Goal: Task Accomplishment & Management: Manage account settings

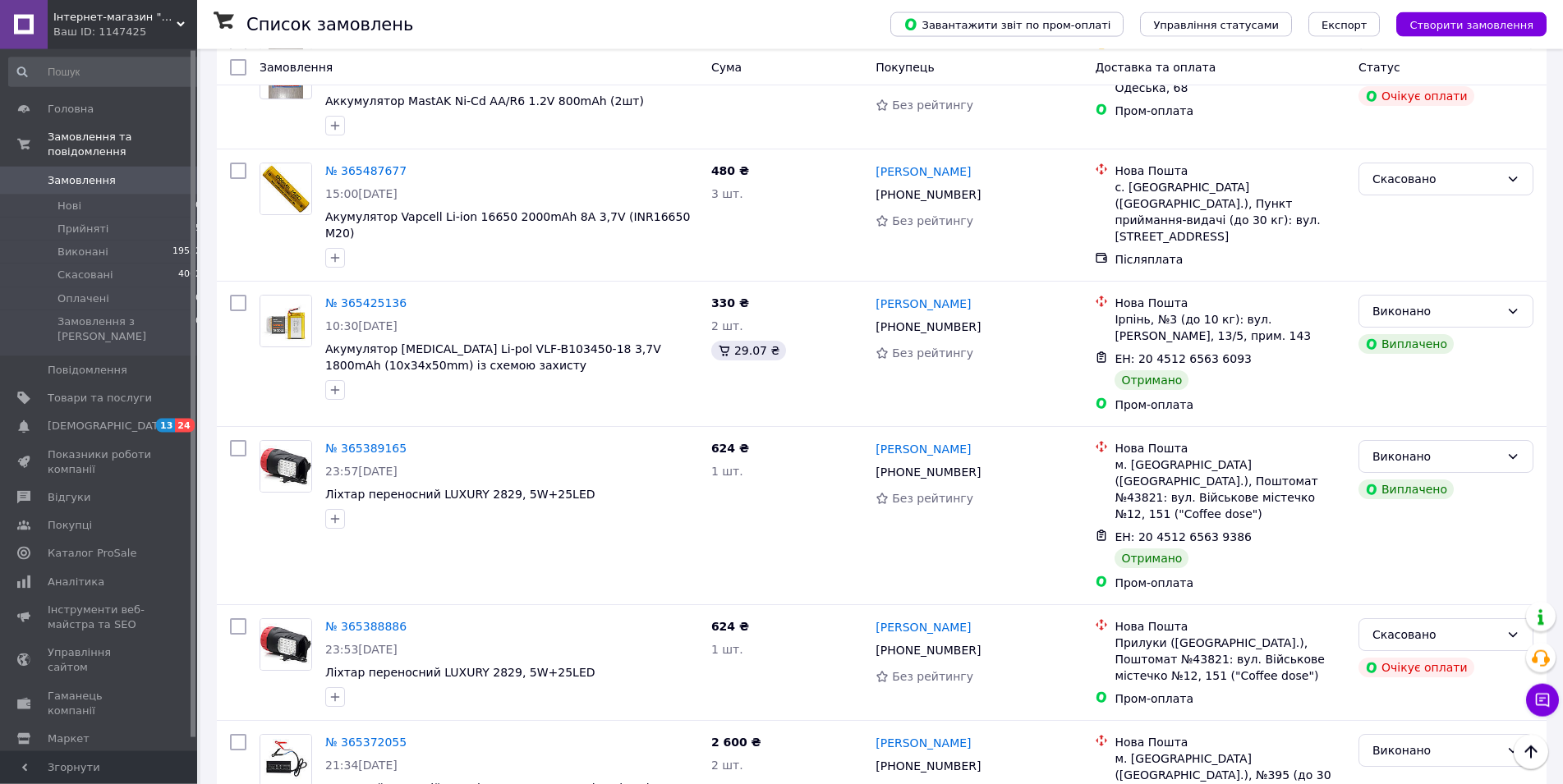
scroll to position [7033, 0]
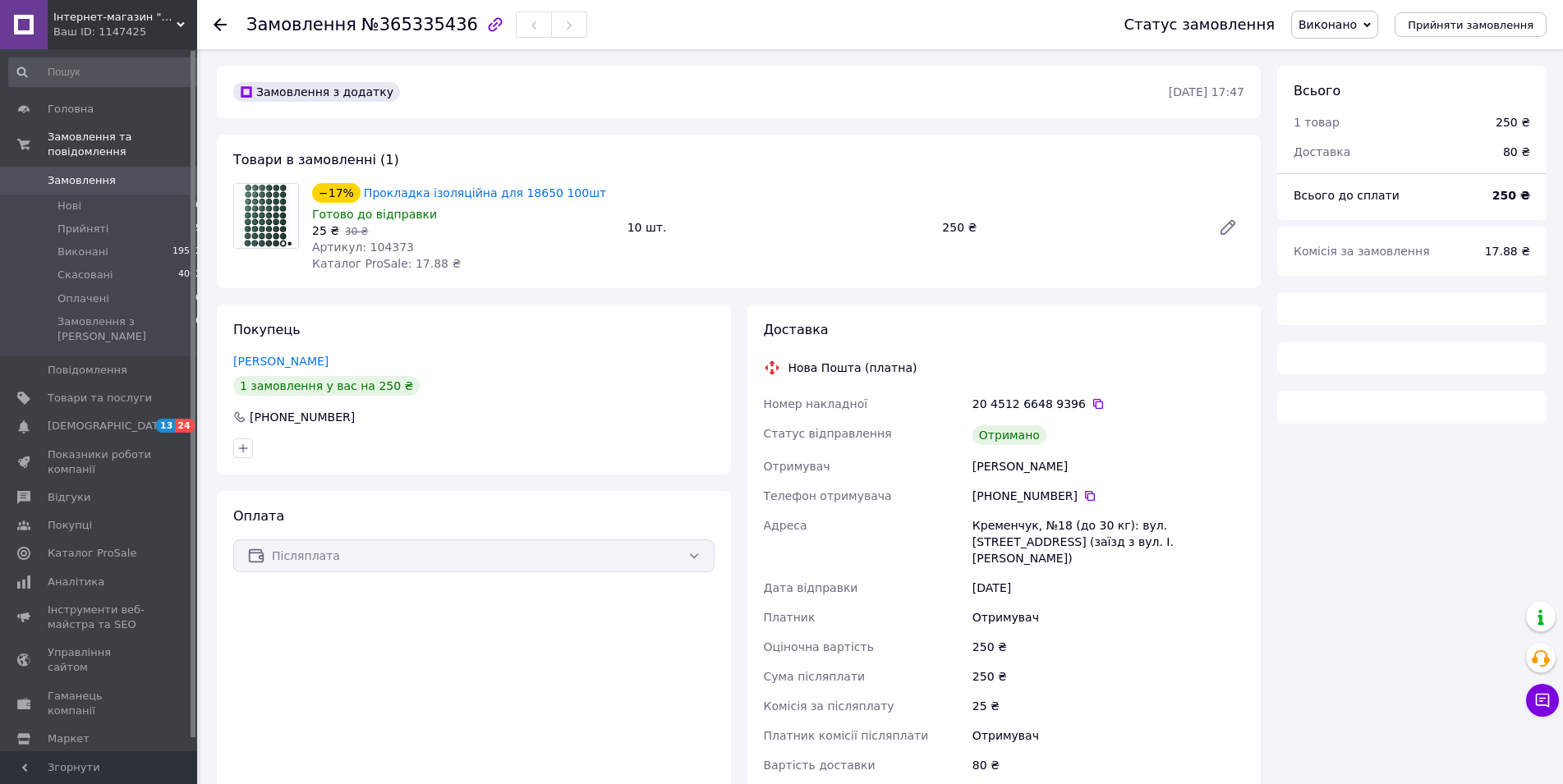
click at [378, 245] on span "Артикул: 104373" at bounding box center [362, 247] width 102 height 13
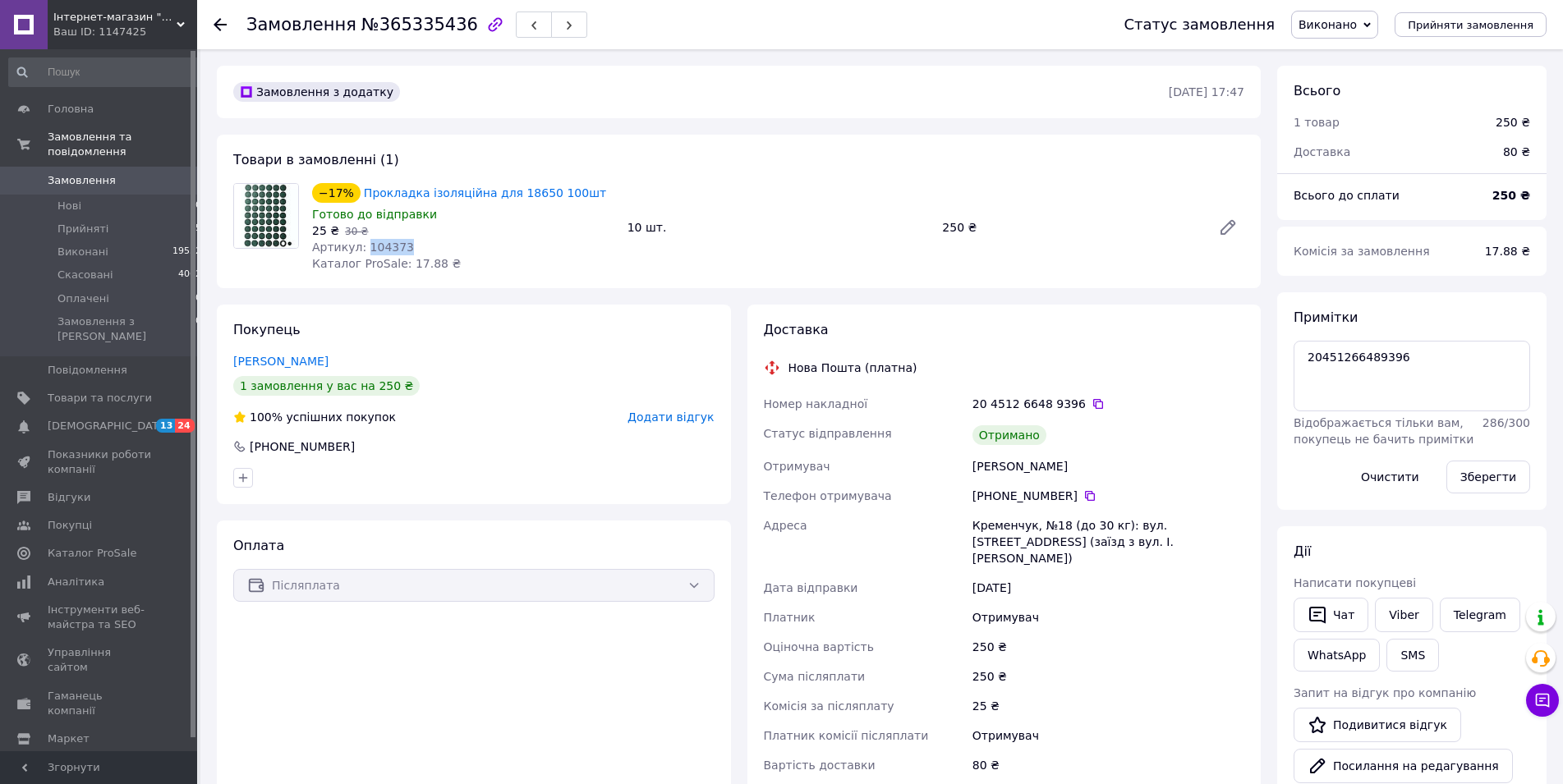
copy span "104373"
click at [110, 166] on link "Замовлення 0" at bounding box center [105, 180] width 211 height 28
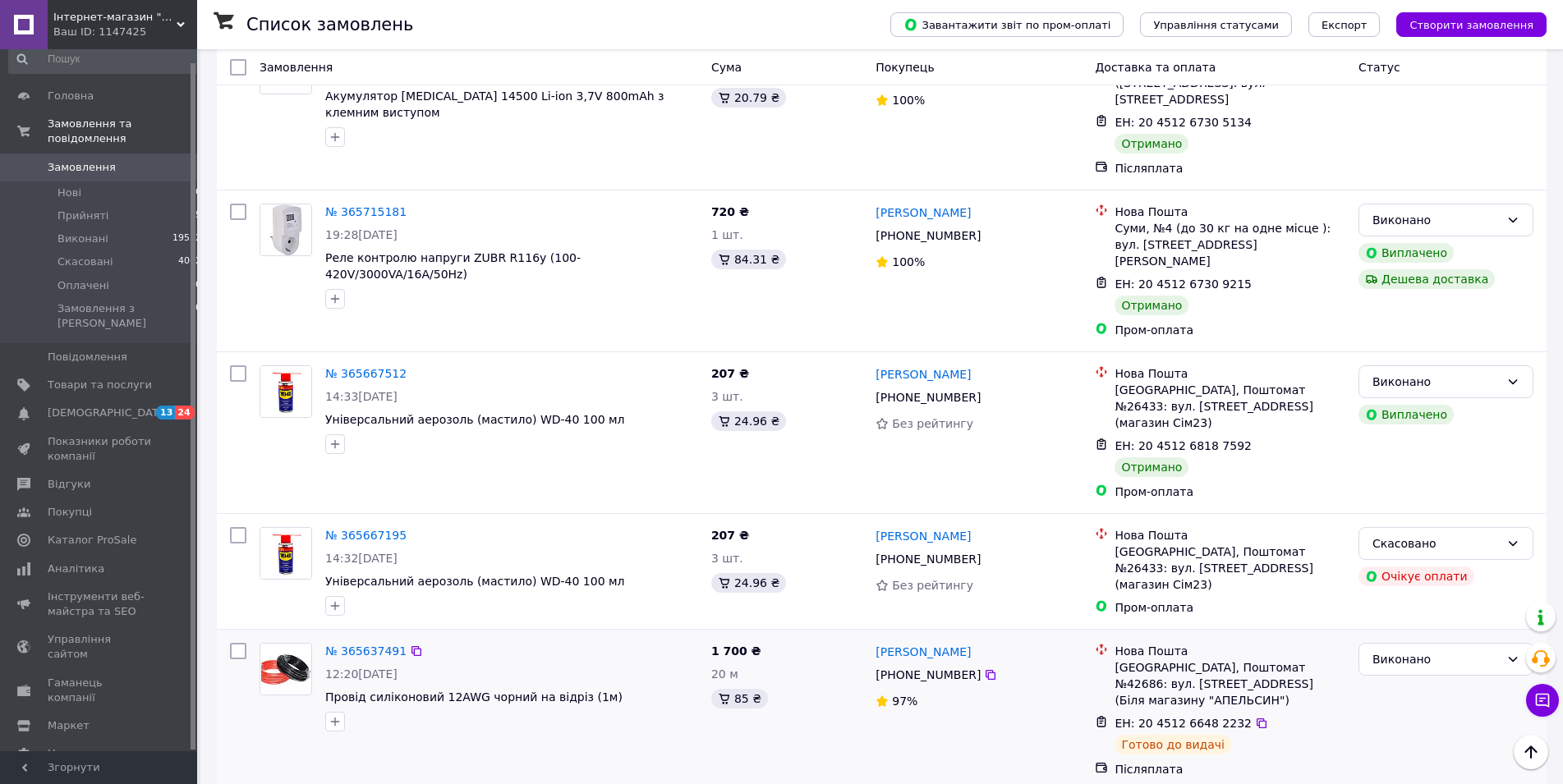
scroll to position [4940, 0]
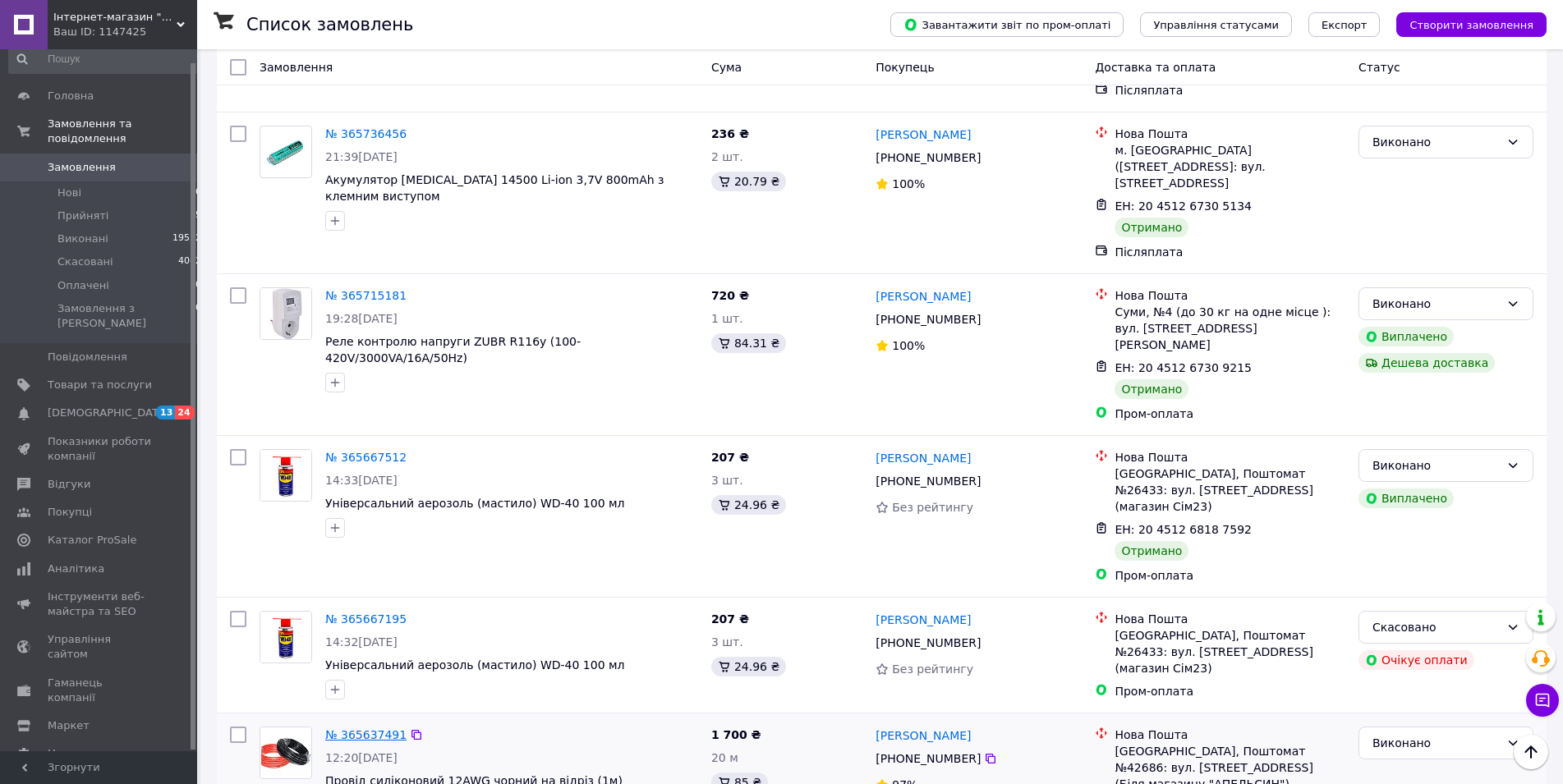
click at [372, 728] on link "№ 365637491" at bounding box center [365, 735] width 81 height 13
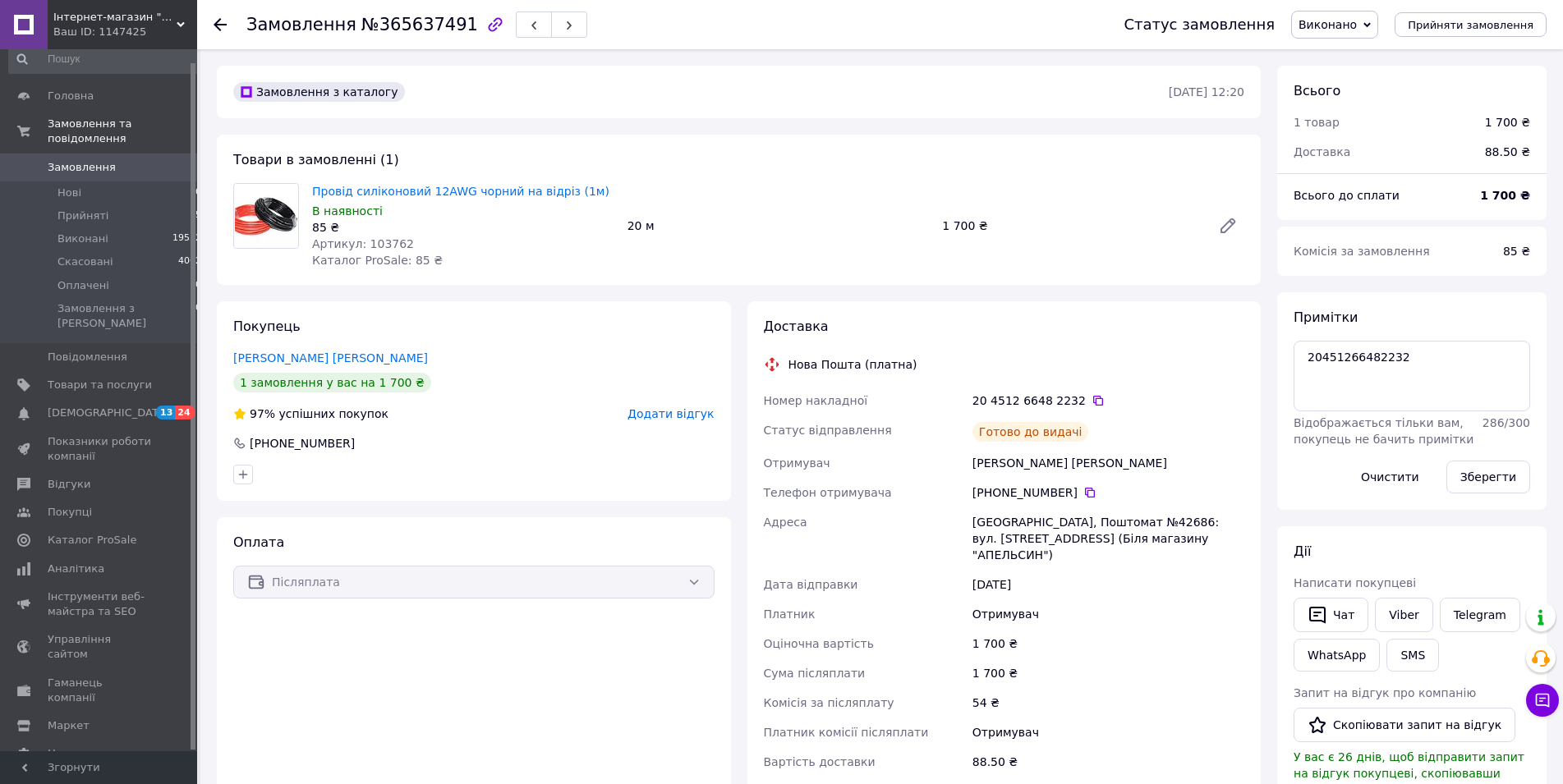
click at [384, 245] on span "Артикул: 103762" at bounding box center [362, 243] width 102 height 13
copy span "103762"
click at [529, 20] on span "button" at bounding box center [534, 25] width 10 height 12
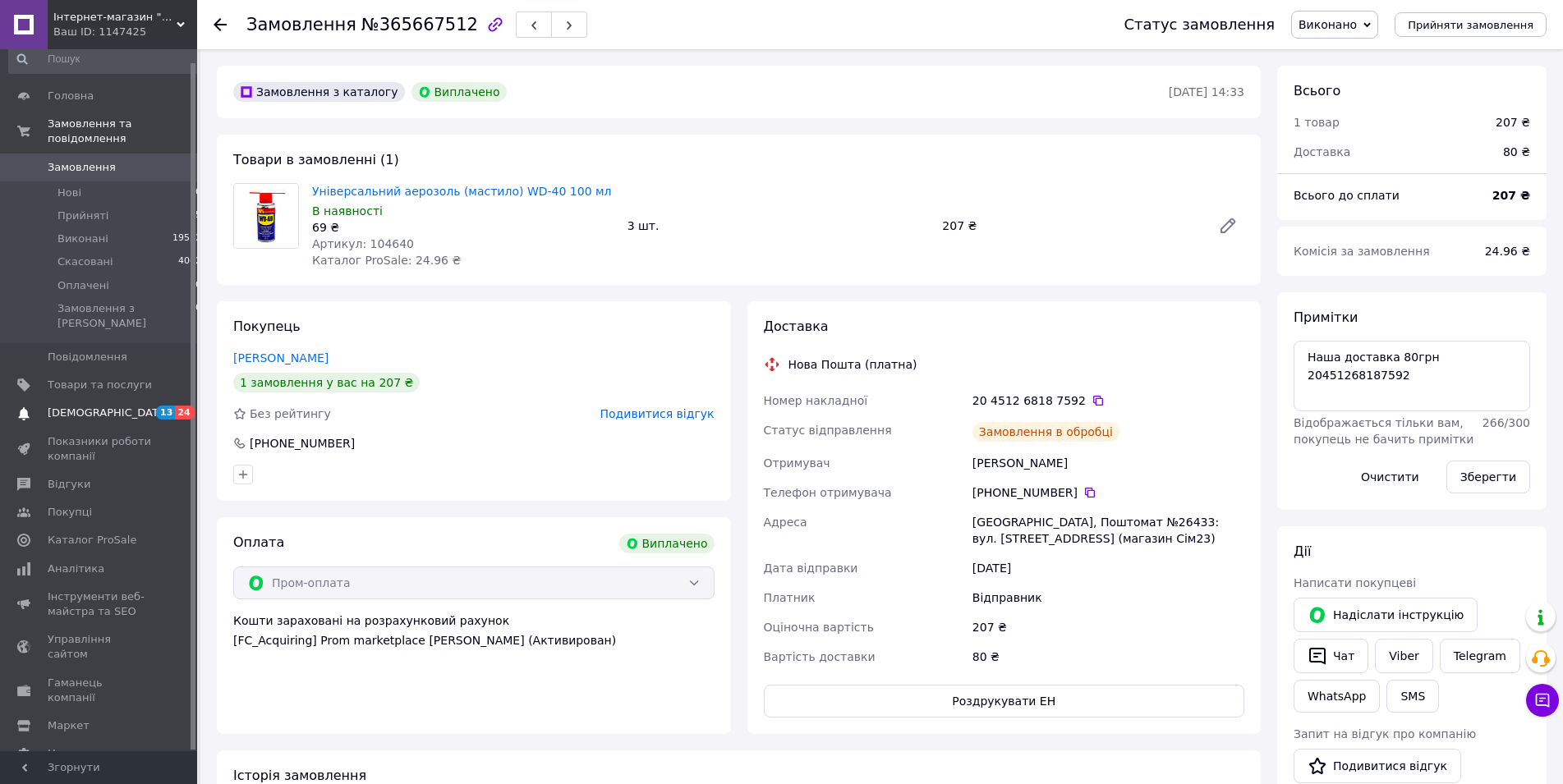
scroll to position [204, 0]
click at [529, 30] on icon "button" at bounding box center [534, 25] width 10 height 10
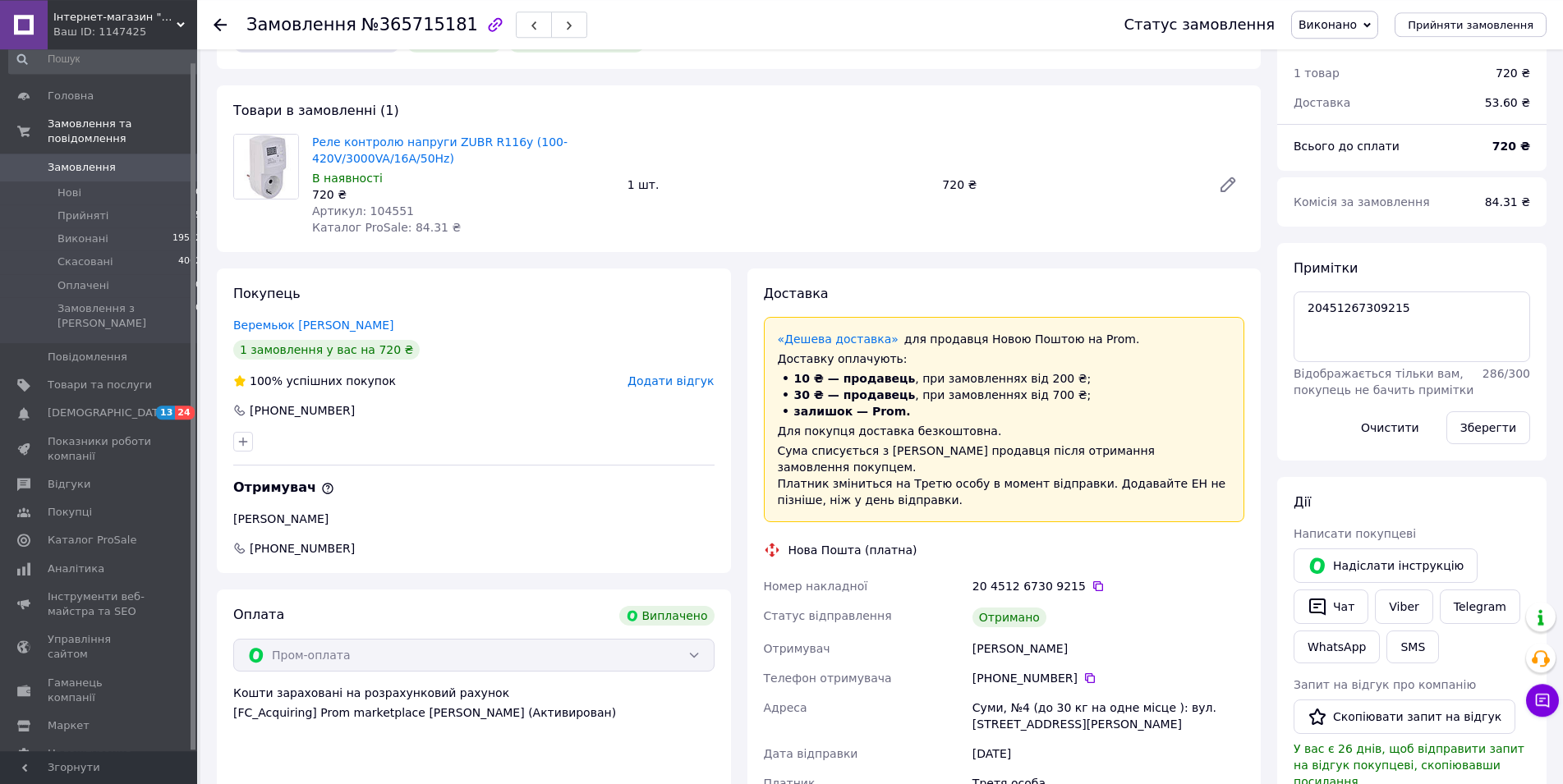
scroll to position [84, 0]
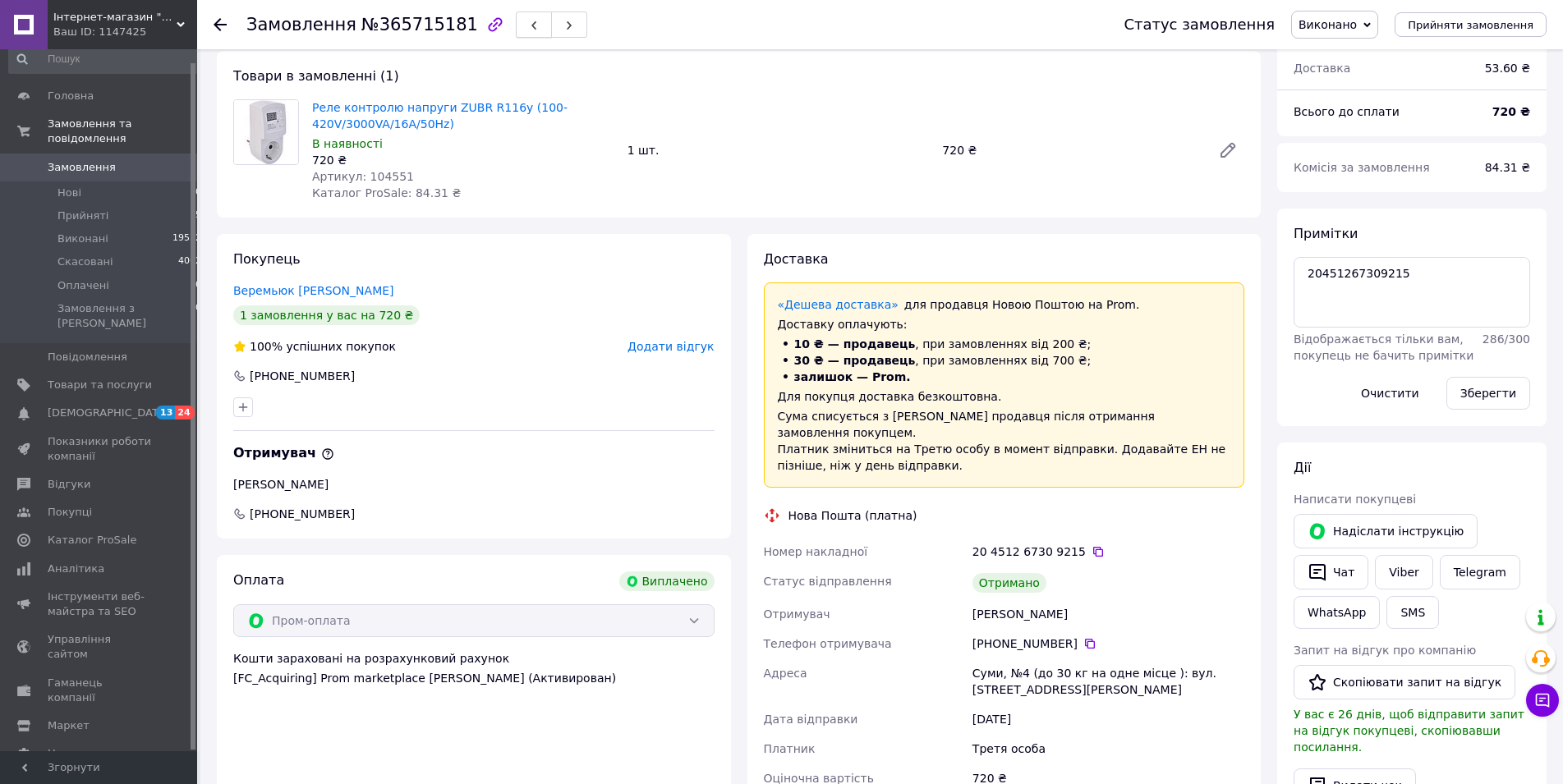
click at [516, 26] on button "button" at bounding box center [534, 25] width 36 height 27
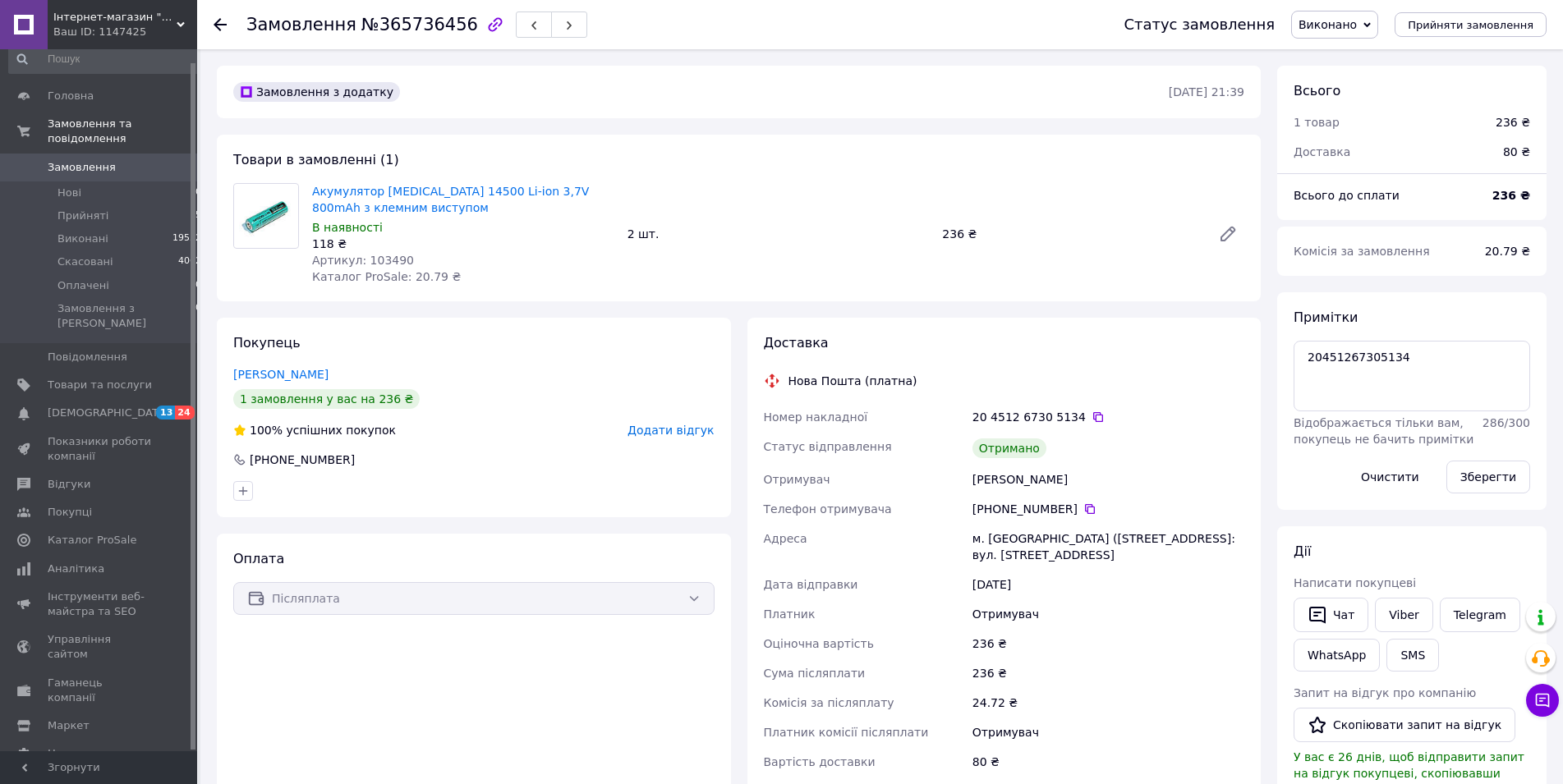
click at [377, 258] on span "Артикул: 103490" at bounding box center [362, 260] width 102 height 13
copy span "103490"
click at [529, 27] on icon "button" at bounding box center [534, 25] width 10 height 10
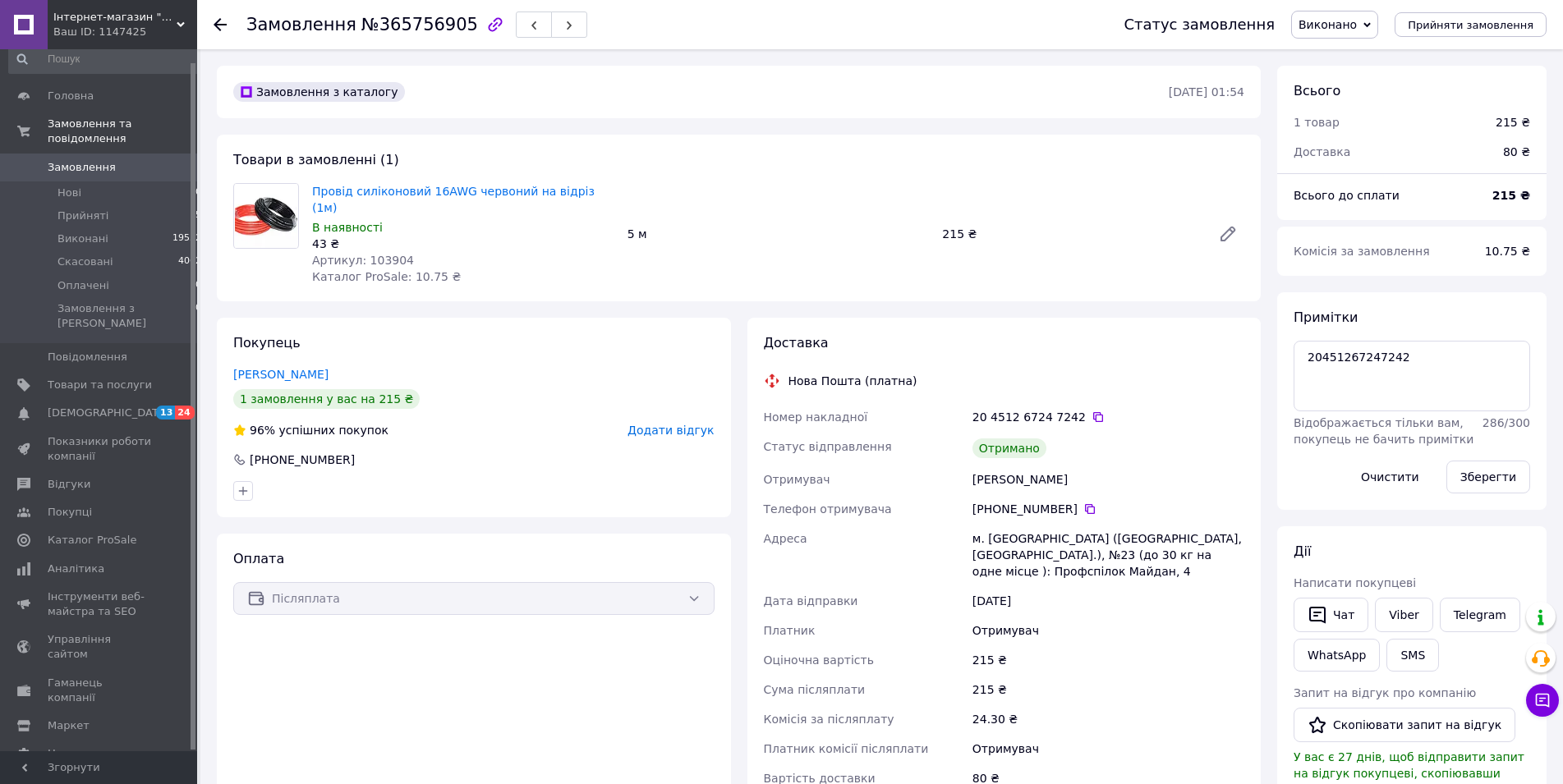
click at [380, 253] on span "Артикул: 103904" at bounding box center [362, 260] width 102 height 13
copy span "103904"
click at [529, 26] on icon "button" at bounding box center [534, 25] width 10 height 10
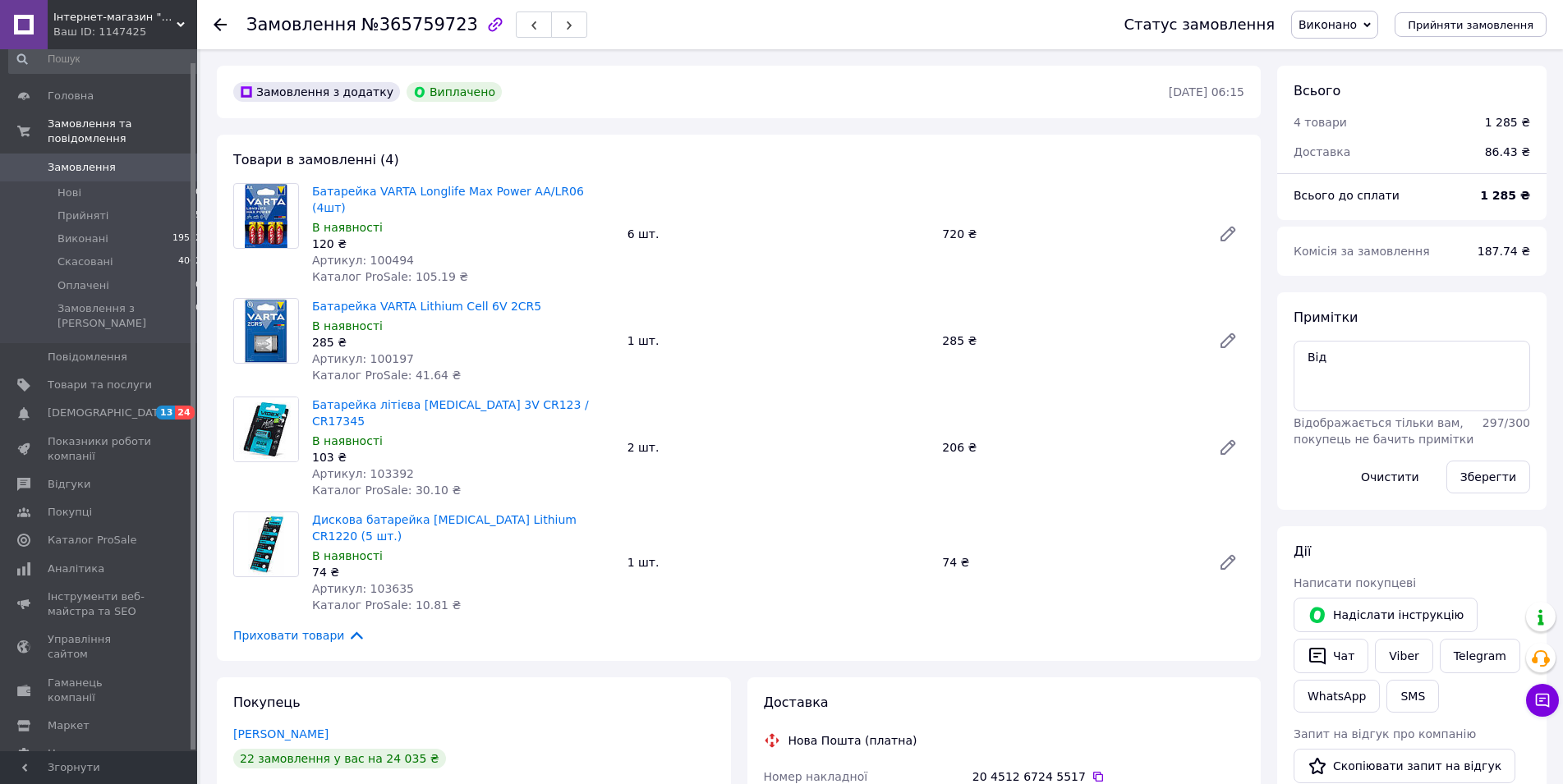
scroll to position [6, 0]
click at [516, 26] on button "button" at bounding box center [534, 25] width 36 height 27
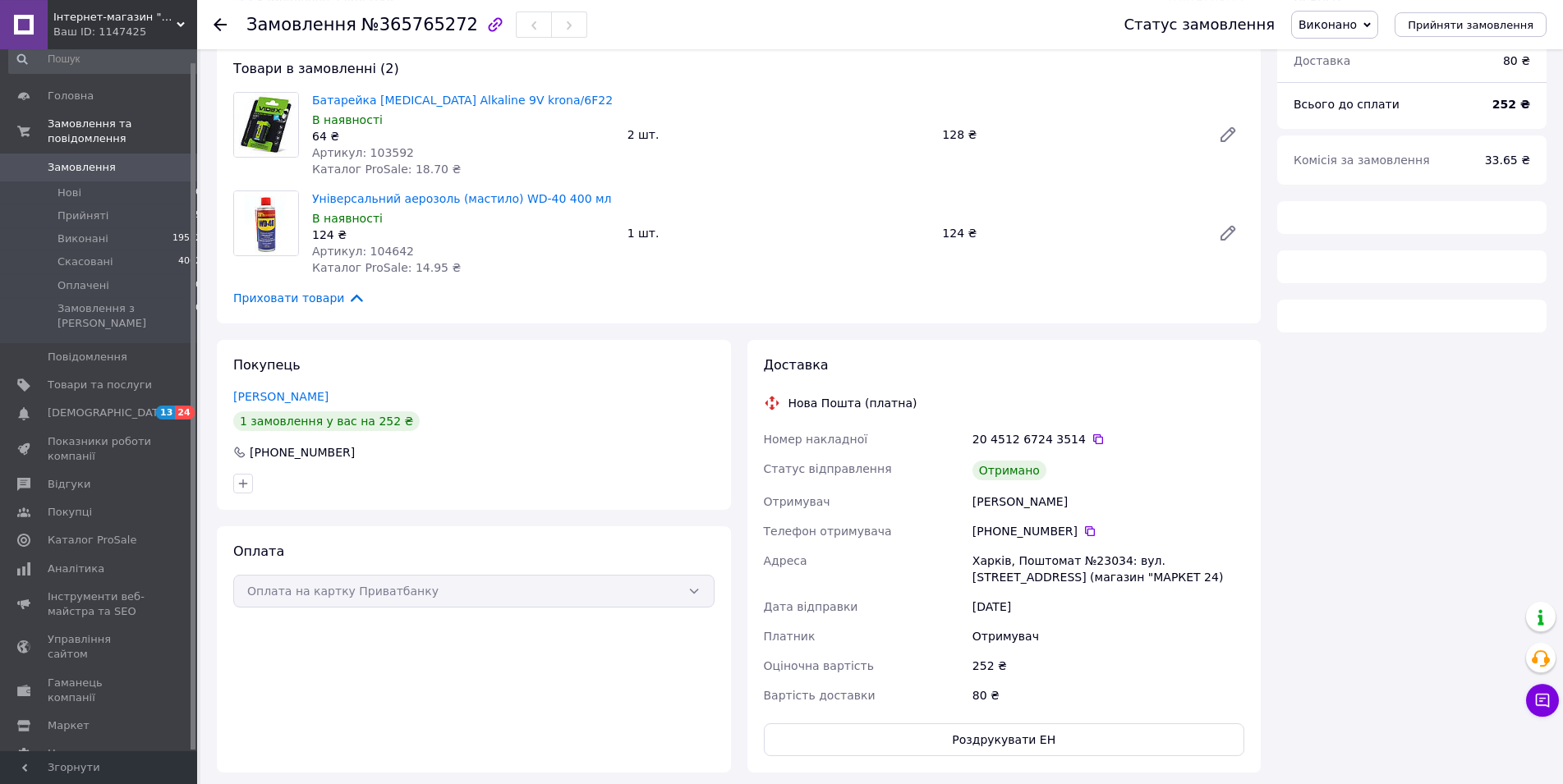
scroll to position [145, 0]
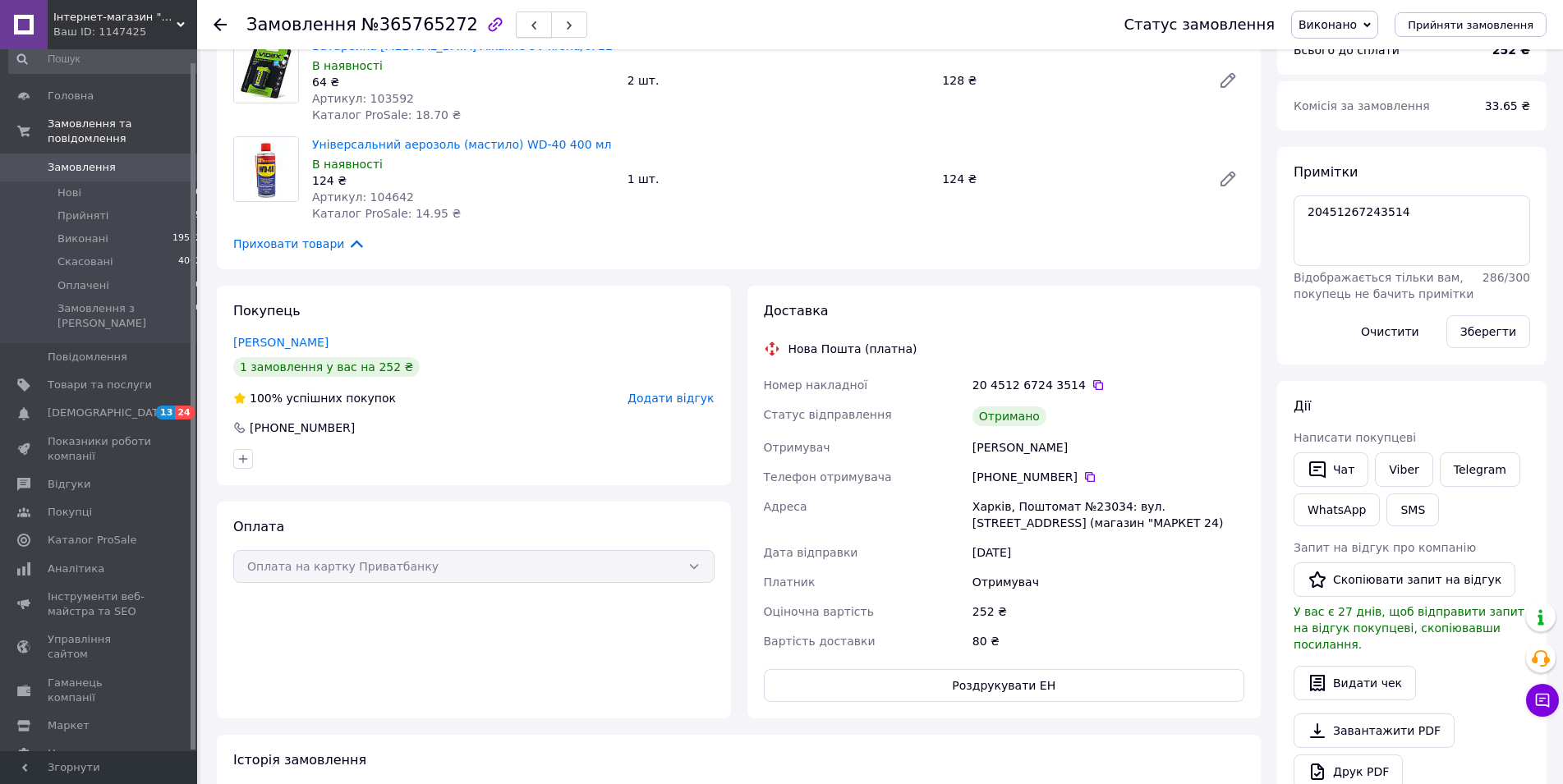
click at [529, 25] on icon "button" at bounding box center [534, 25] width 10 height 10
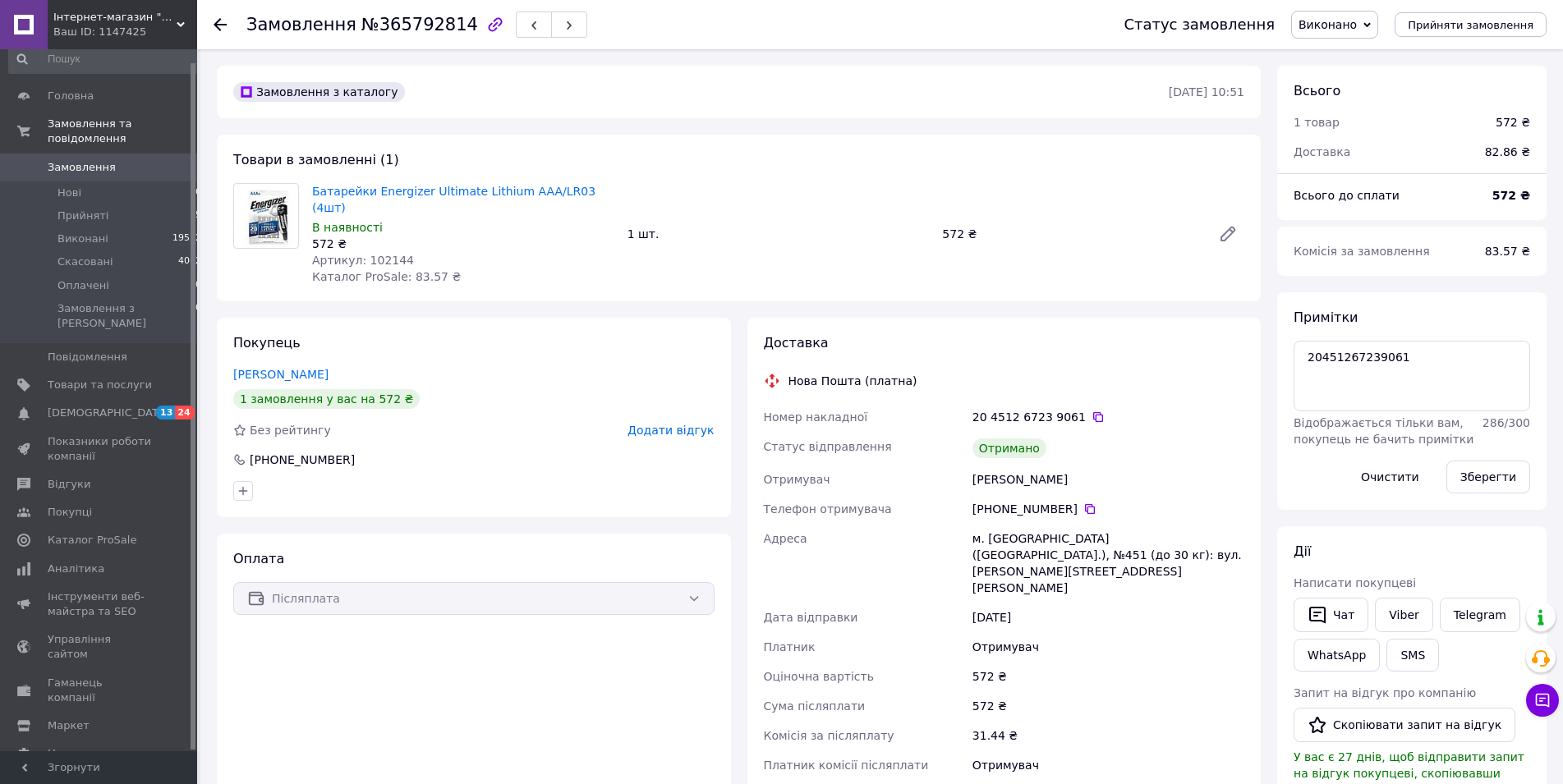
scroll to position [79, 0]
click at [381, 253] on span "Артикул: 102144" at bounding box center [362, 260] width 102 height 13
copy span "102144"
click at [516, 20] on button "button" at bounding box center [534, 25] width 36 height 27
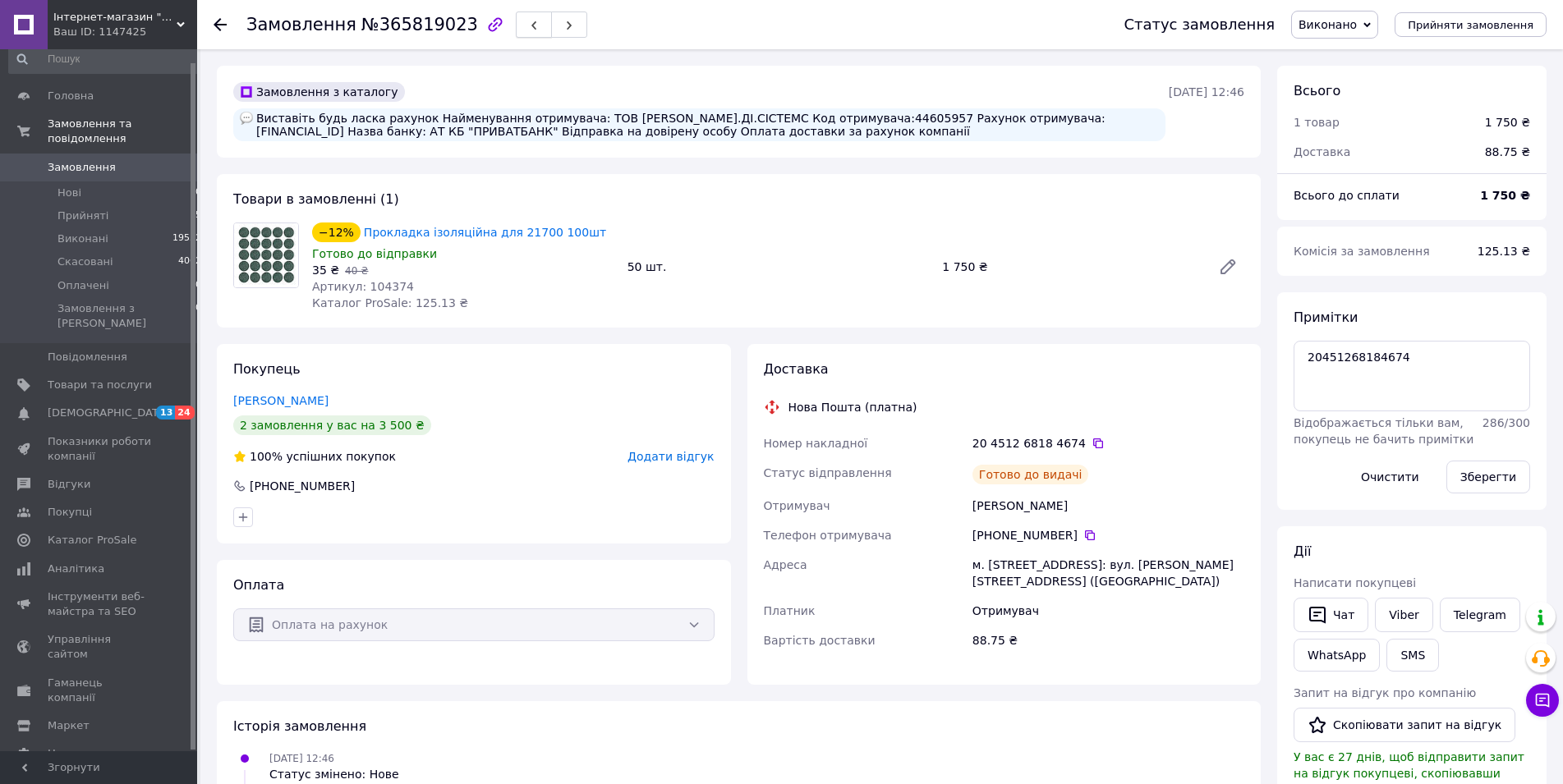
click at [516, 28] on button "button" at bounding box center [534, 25] width 36 height 27
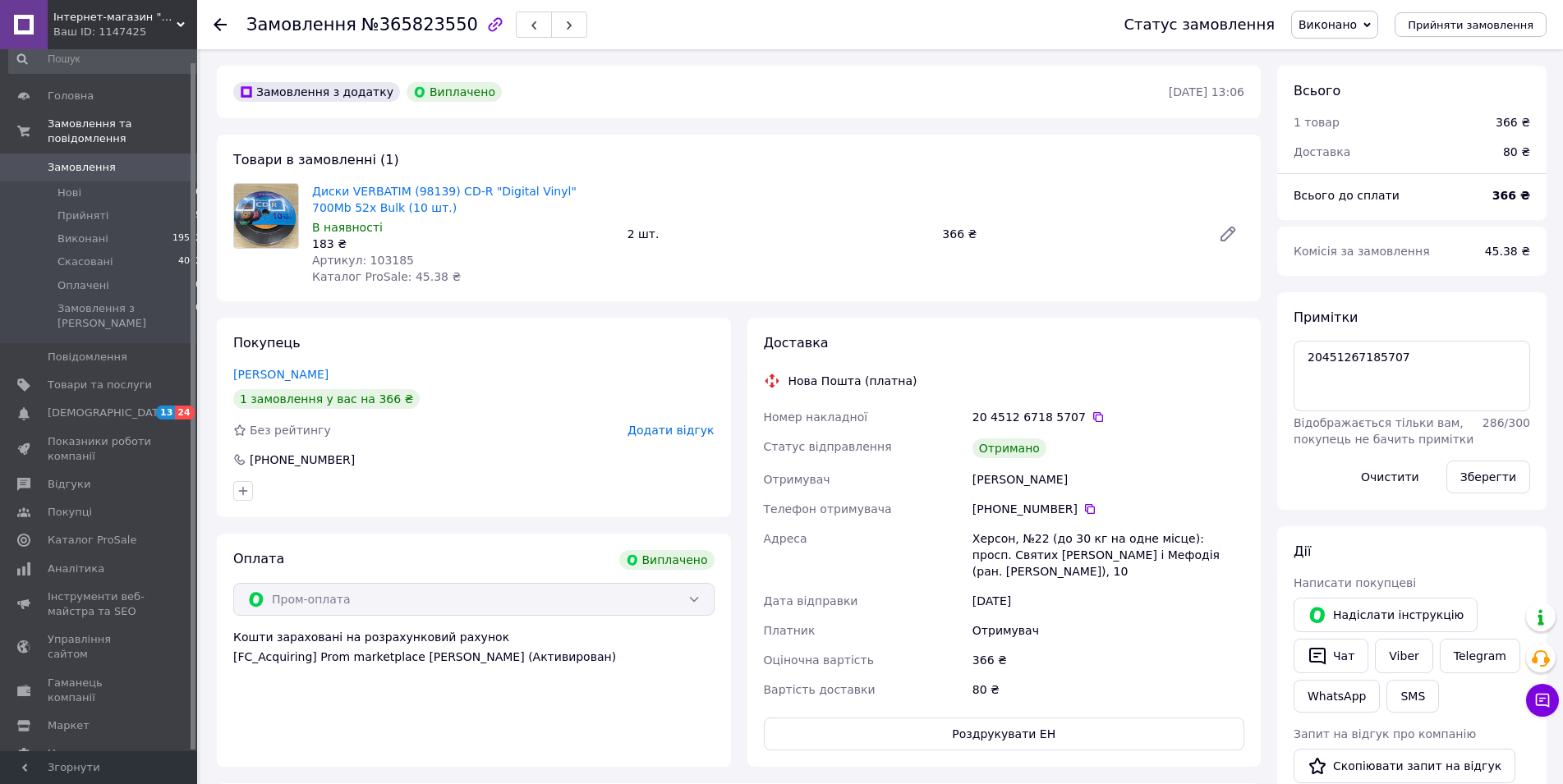
scroll to position [46, 0]
click at [532, 25] on use "button" at bounding box center [534, 26] width 5 height 9
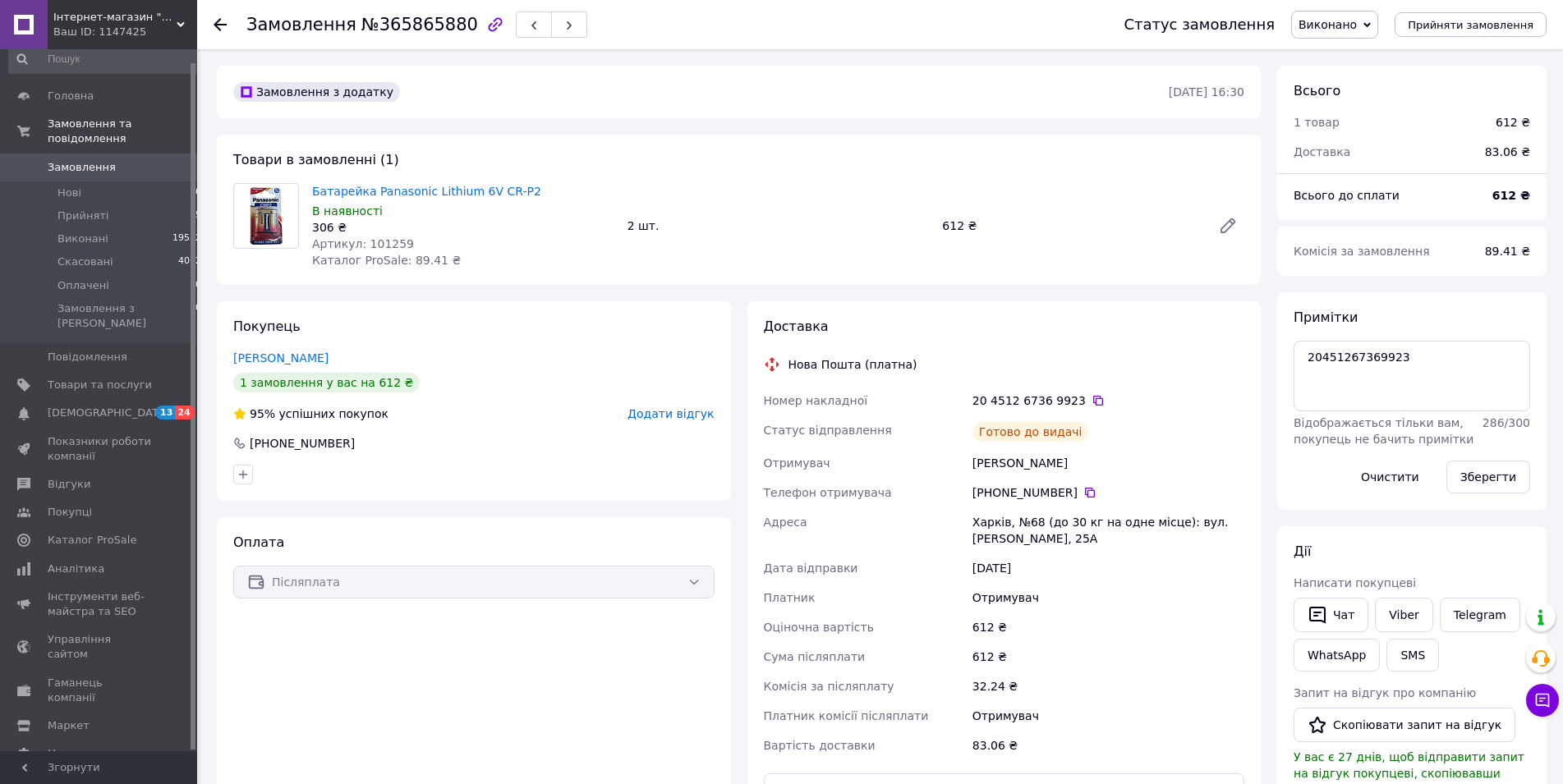
click at [372, 239] on span "Артикул: 101259" at bounding box center [362, 243] width 102 height 13
copy span "101259"
click at [532, 24] on use "button" at bounding box center [534, 26] width 5 height 9
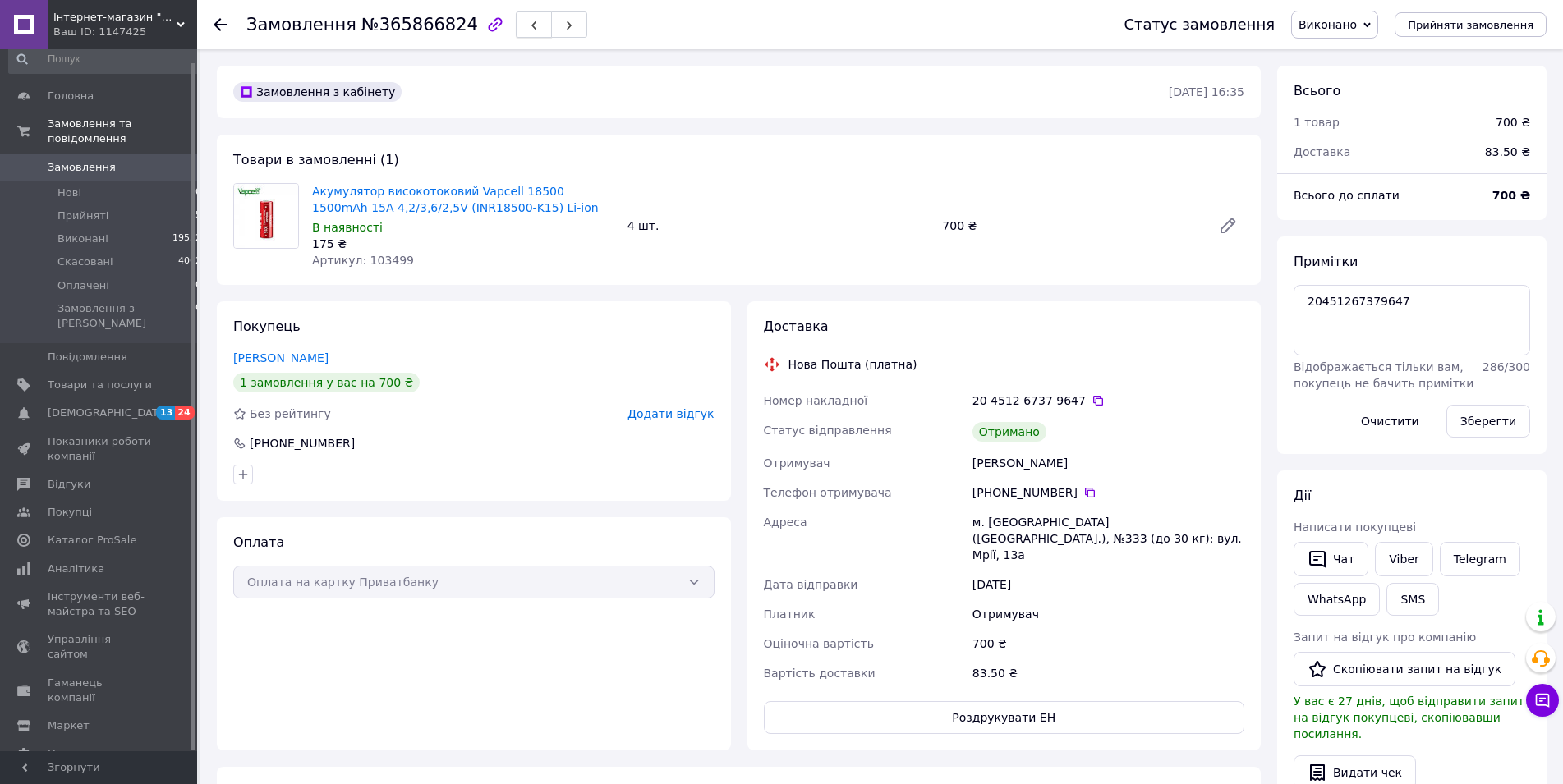
click at [516, 27] on button "button" at bounding box center [534, 25] width 36 height 27
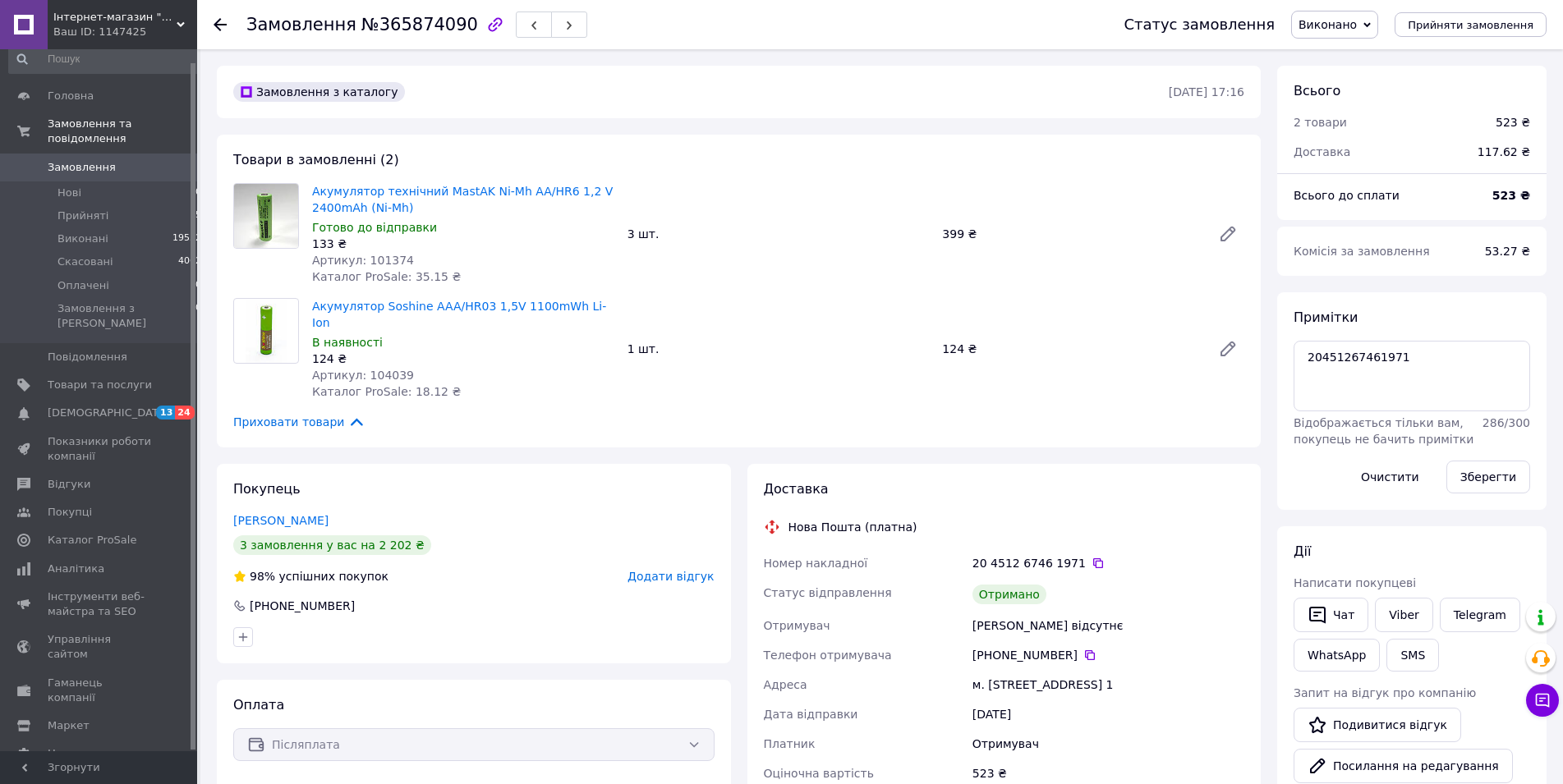
click at [392, 257] on span "Артикул: 101374" at bounding box center [362, 260] width 102 height 13
copy span "101374"
click at [382, 369] on span "Артикул: 104039" at bounding box center [362, 375] width 102 height 13
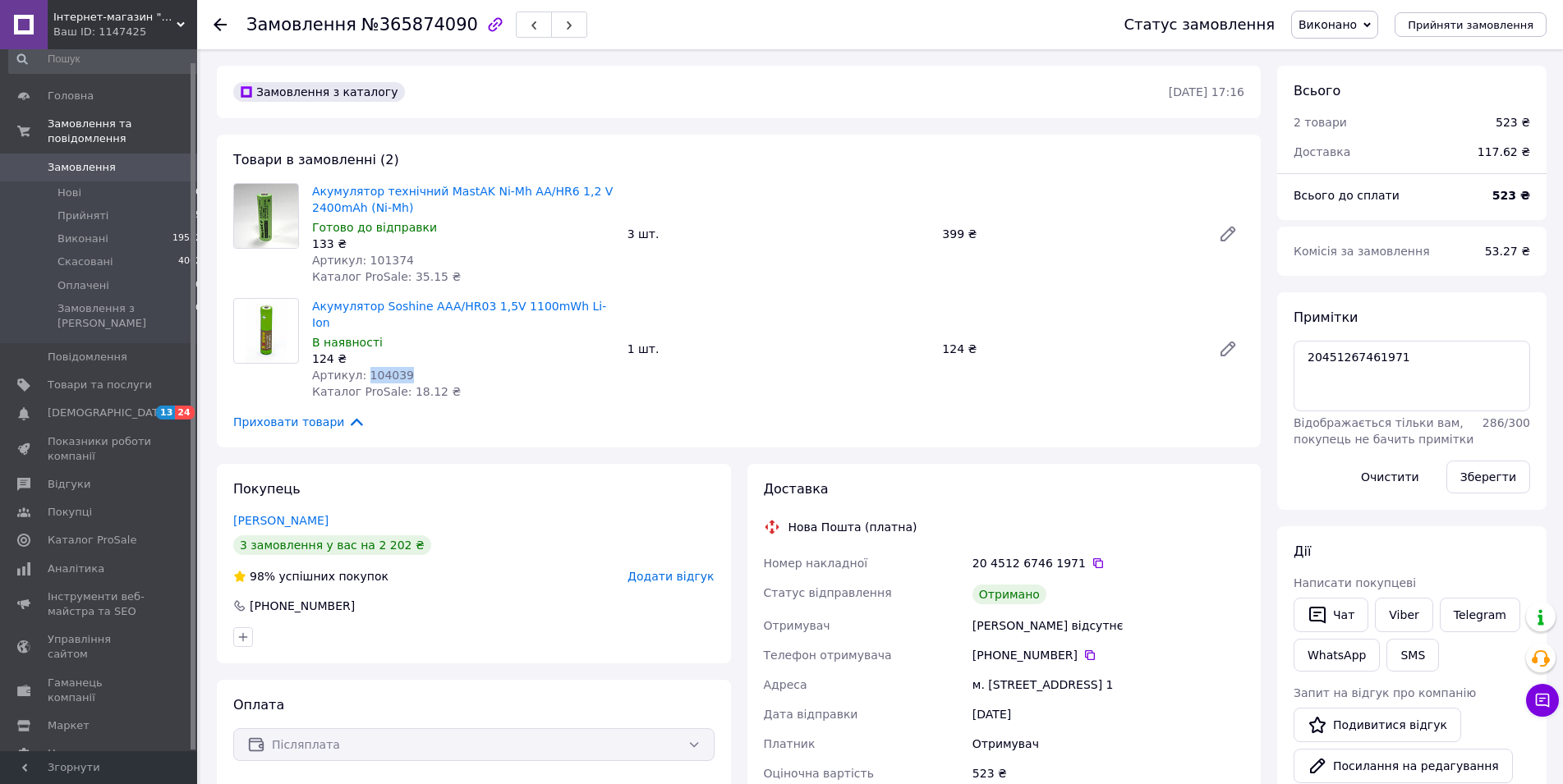
copy span "104039"
click at [529, 28] on icon "button" at bounding box center [534, 25] width 10 height 10
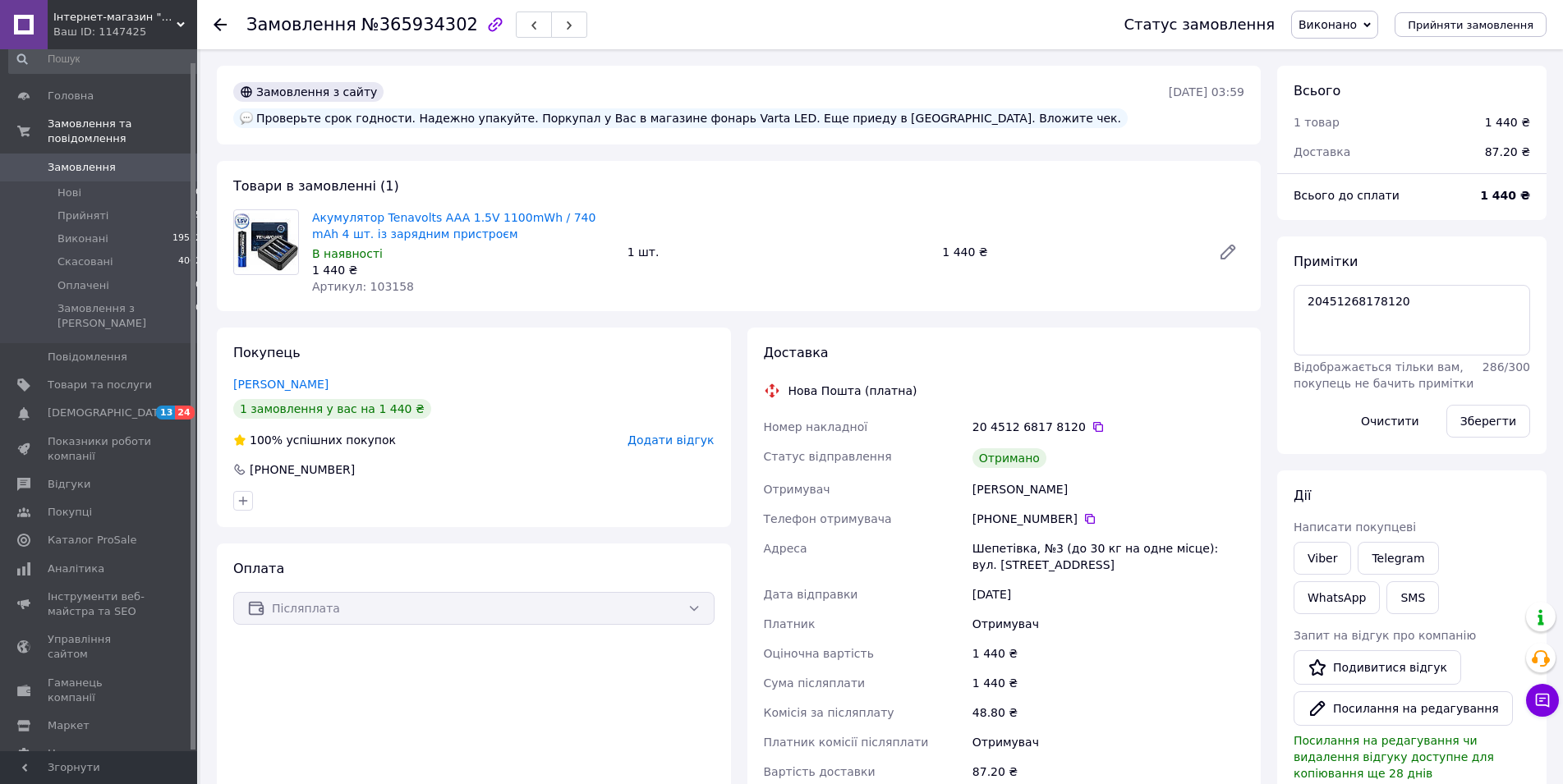
click at [381, 280] on span "Артикул: 103158" at bounding box center [362, 286] width 102 height 13
copy span "103158"
click at [516, 28] on button "button" at bounding box center [534, 25] width 36 height 27
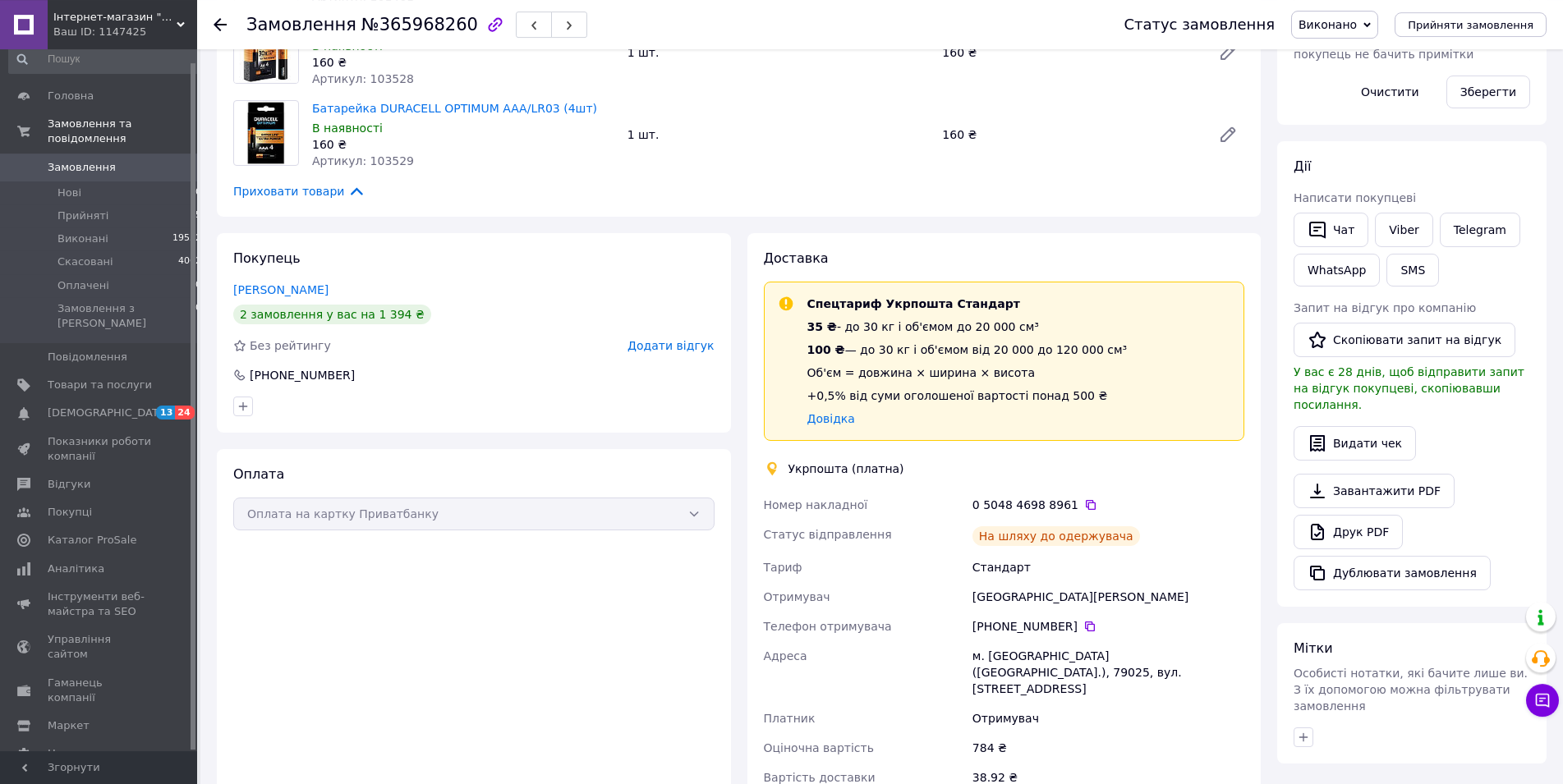
scroll to position [335, 0]
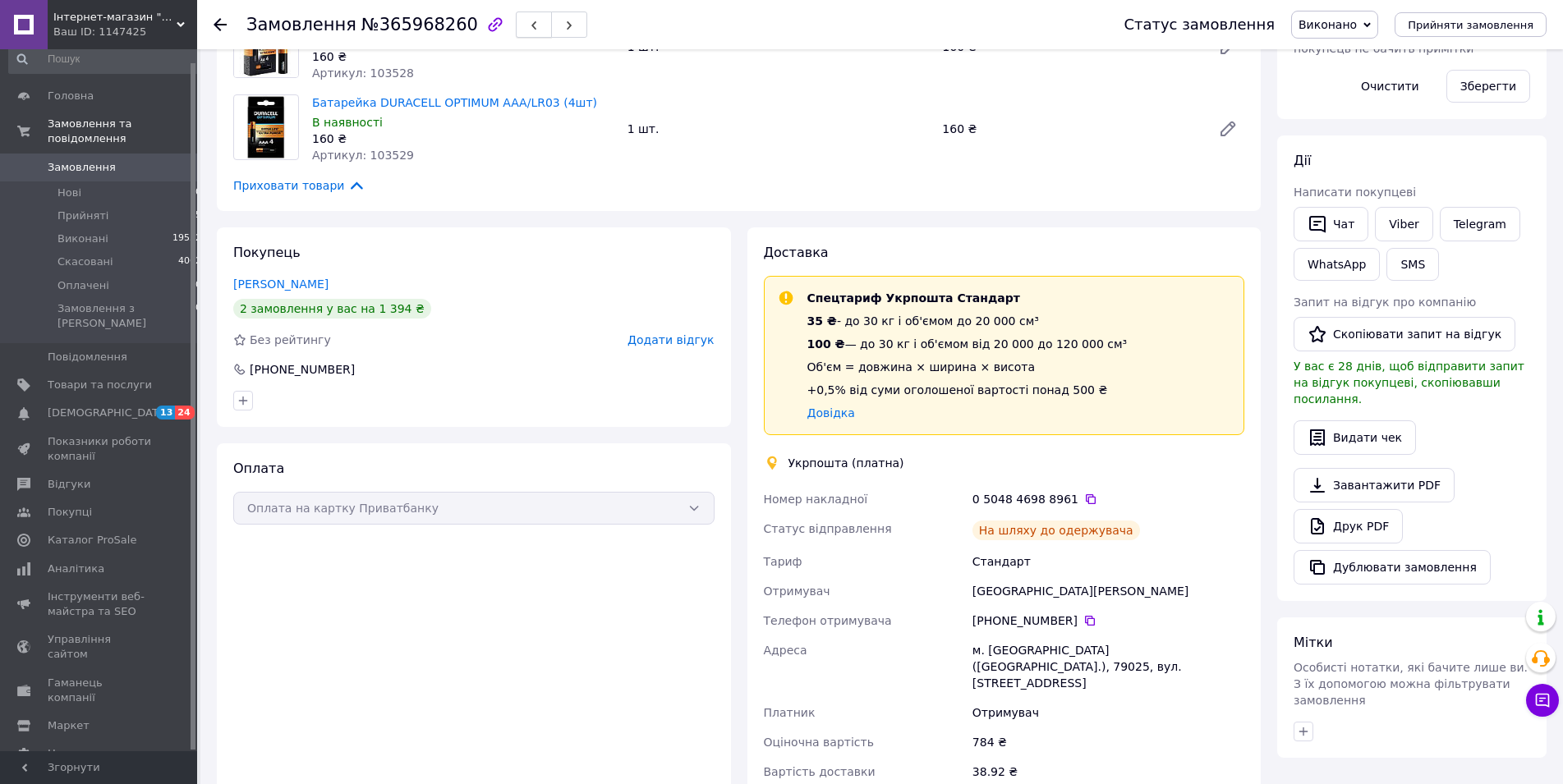
click at [516, 27] on button "button" at bounding box center [534, 25] width 36 height 27
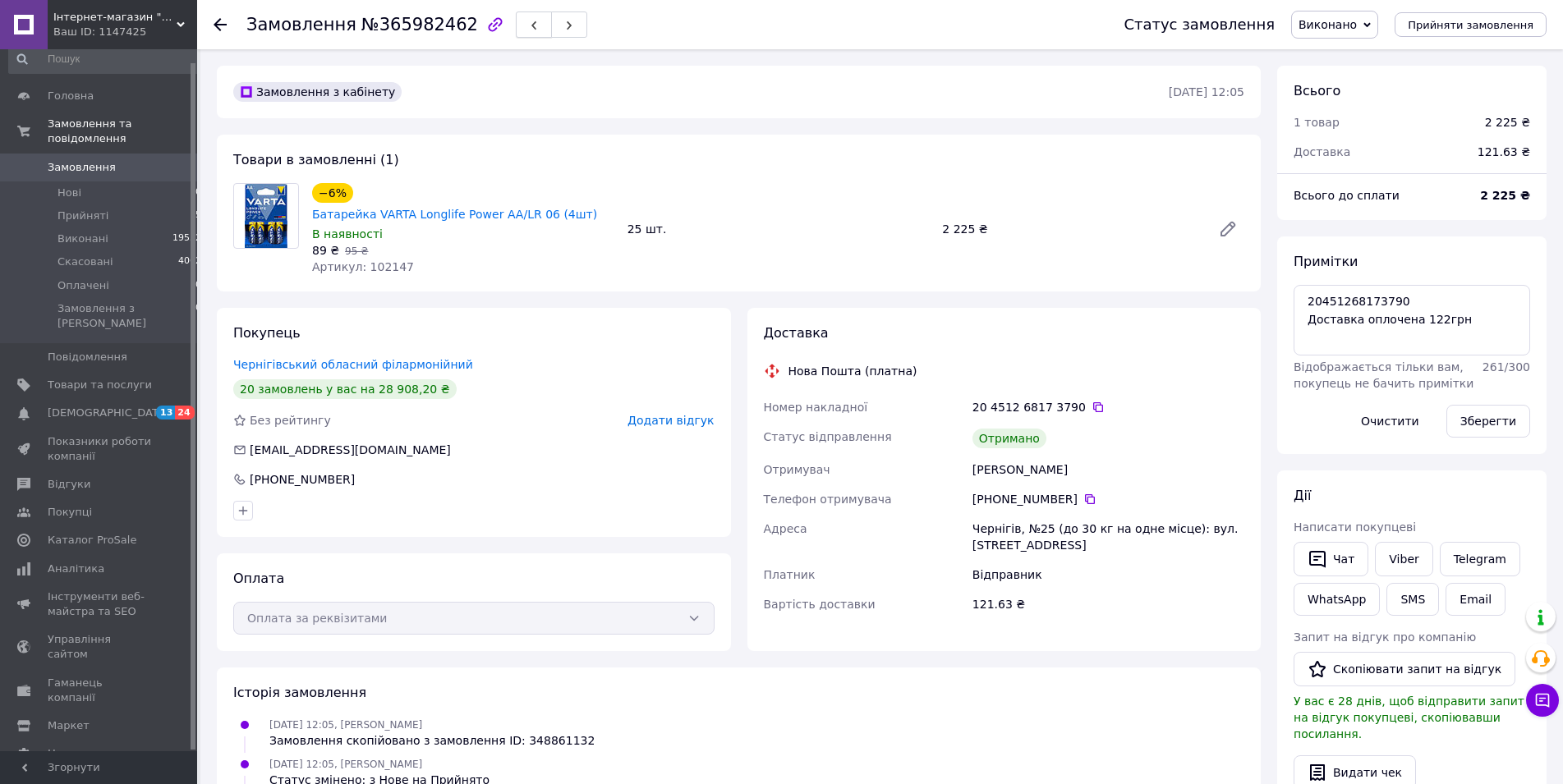
click at [529, 19] on span "button" at bounding box center [534, 25] width 10 height 12
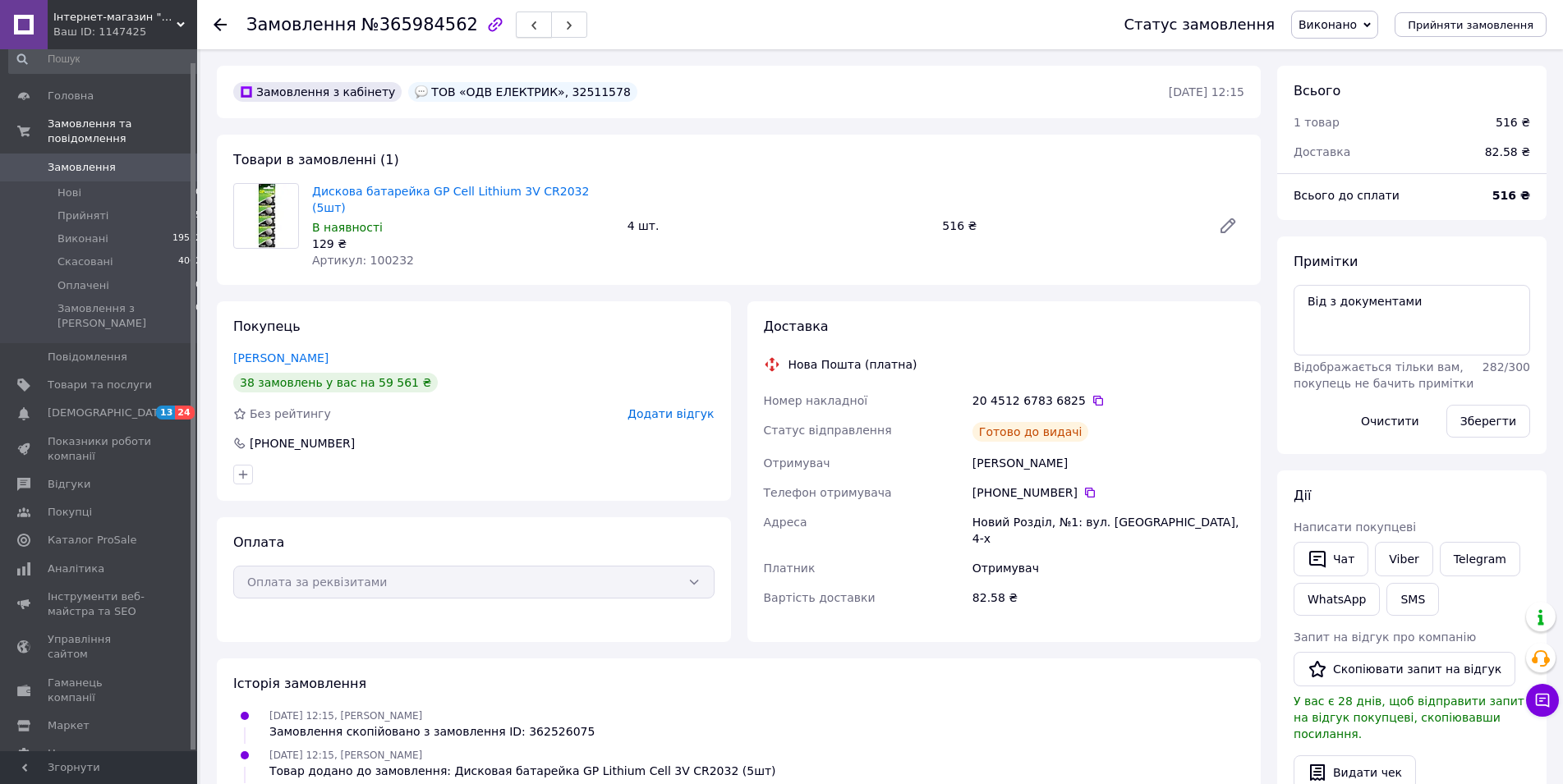
click at [529, 29] on icon "button" at bounding box center [534, 25] width 10 height 10
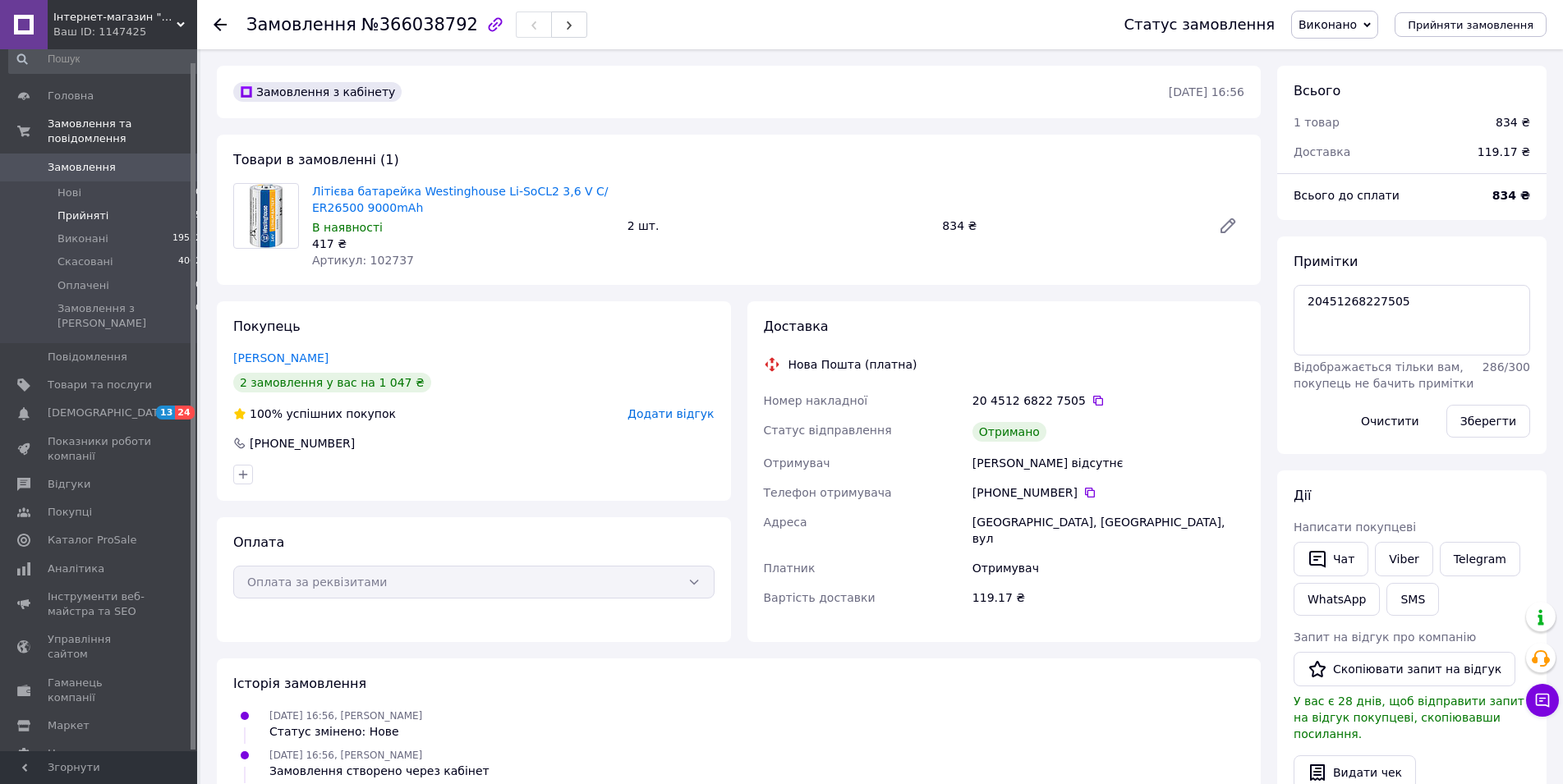
click at [70, 209] on span "Прийняті" at bounding box center [83, 216] width 51 height 15
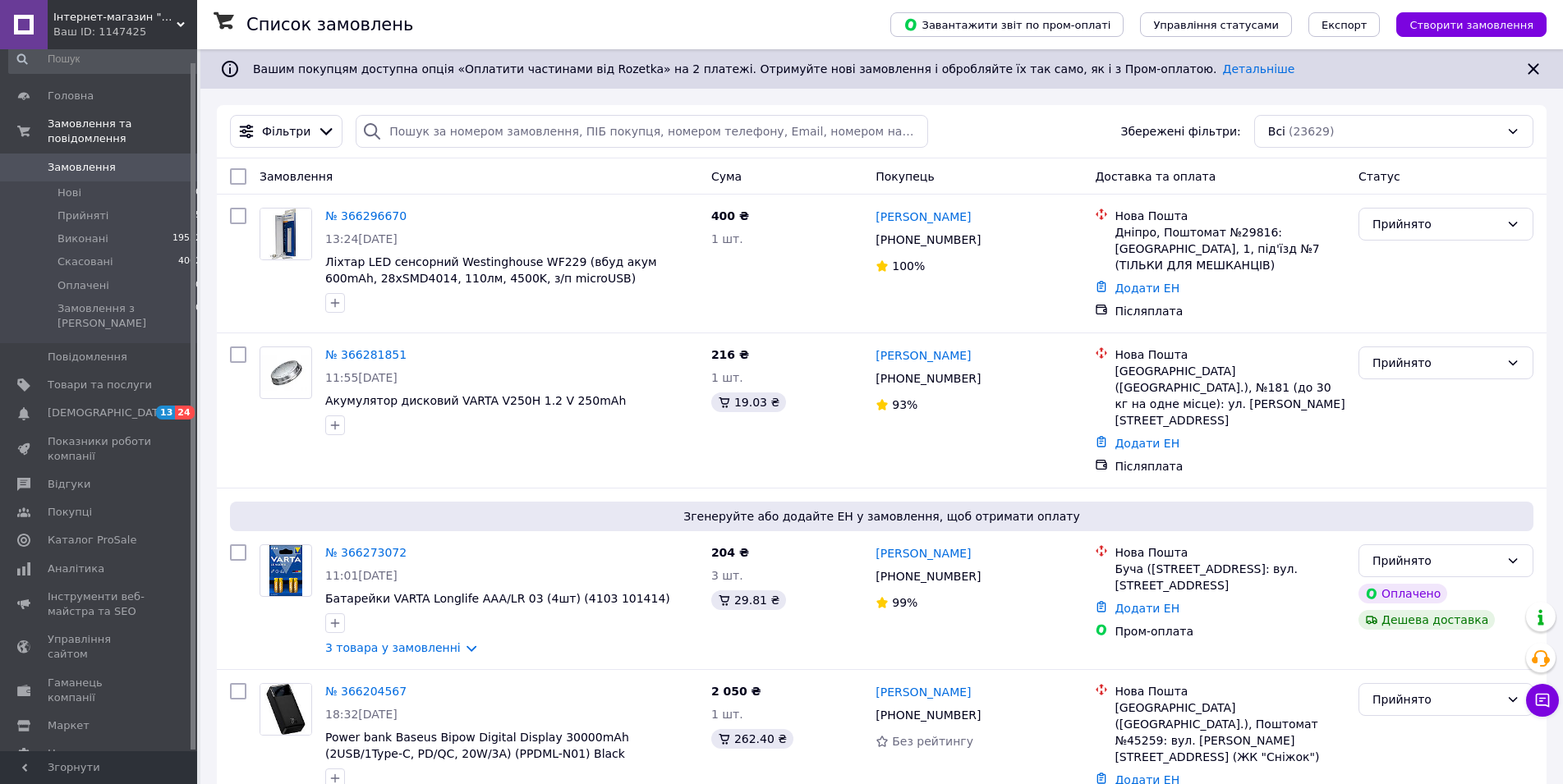
click at [141, 160] on span "Замовлення" at bounding box center [100, 167] width 104 height 15
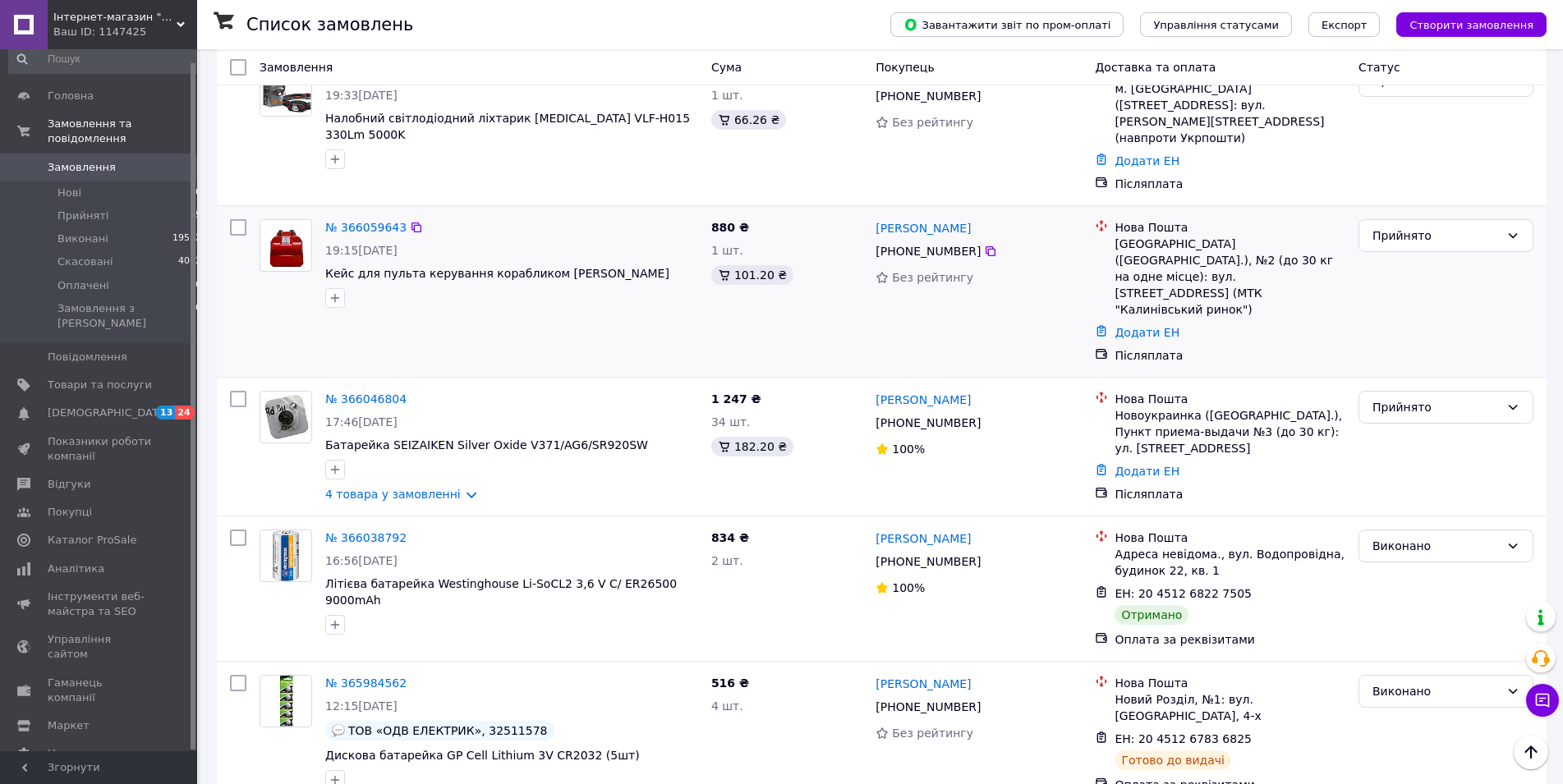
scroll to position [2093, 0]
